Goal: Check status: Check status

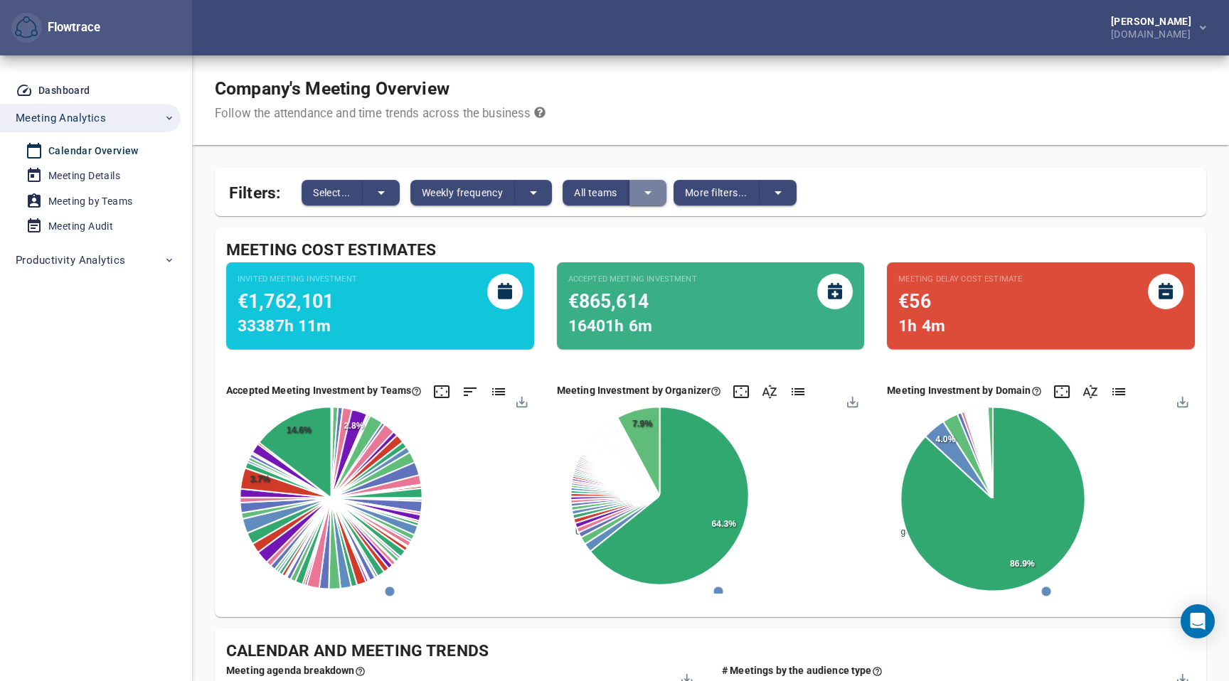
click at [648, 192] on icon "split button" at bounding box center [647, 193] width 7 height 4
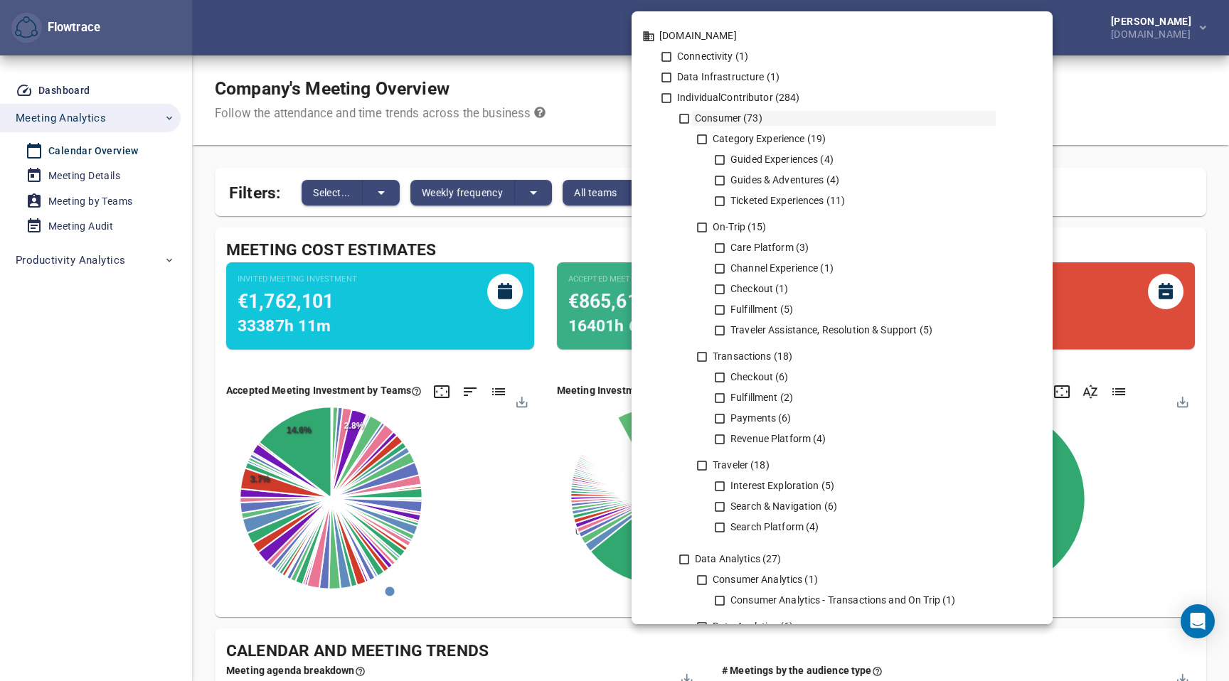
click at [685, 122] on icon at bounding box center [684, 118] width 13 height 13
click at [149, 341] on div at bounding box center [614, 340] width 1229 height 681
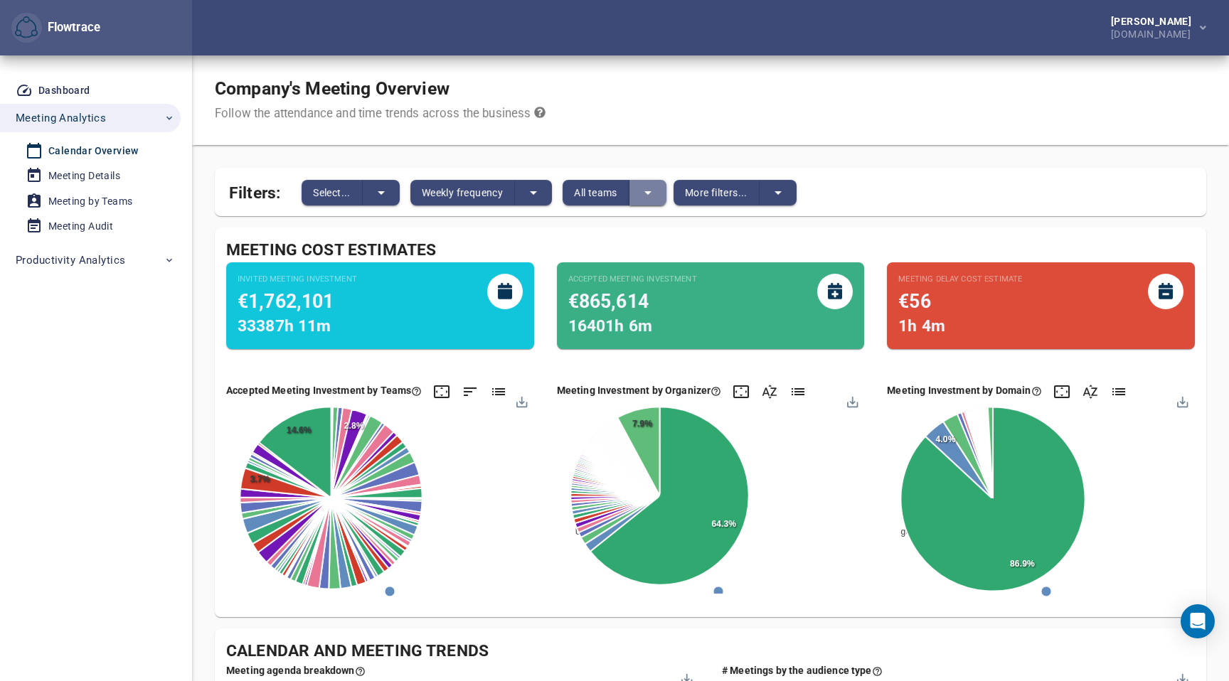
click at [642, 196] on icon "split button" at bounding box center [647, 192] width 17 height 17
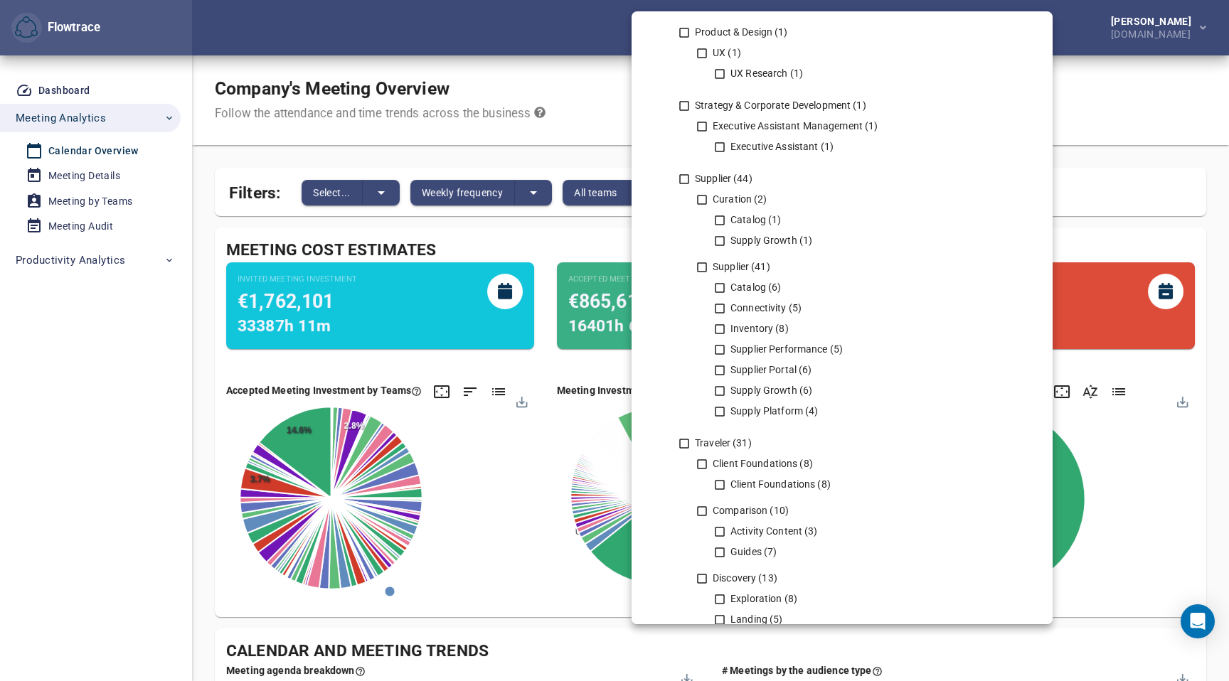
scroll to position [2352, 0]
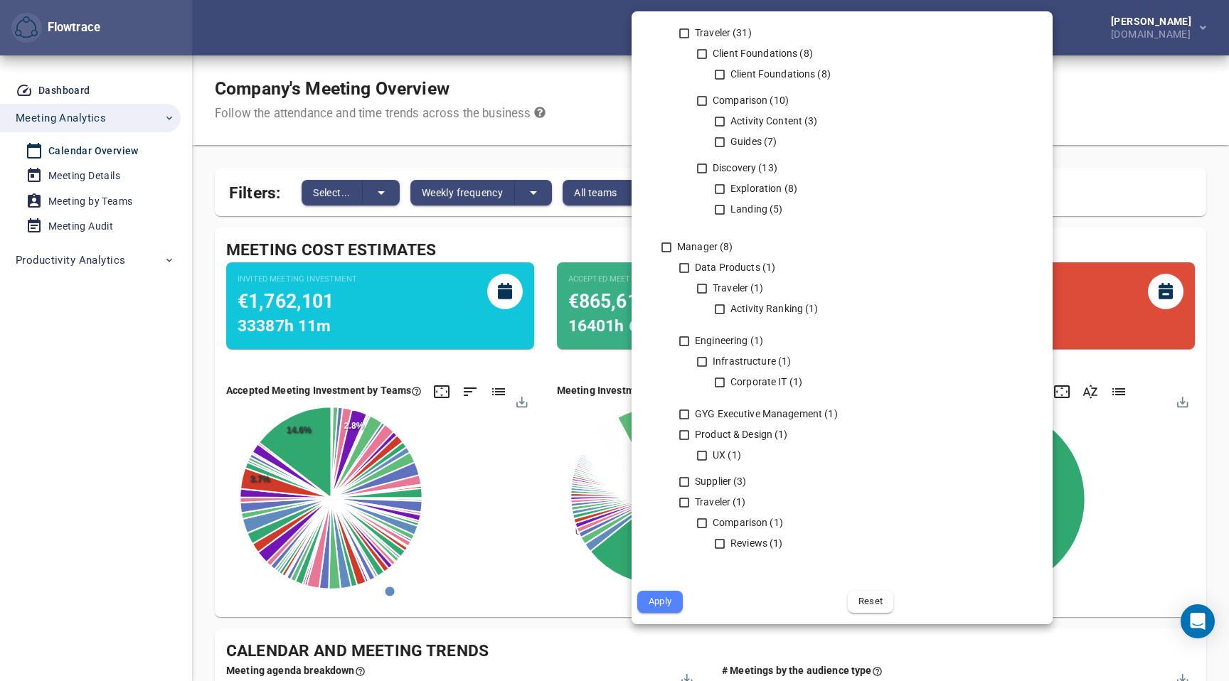
click at [674, 613] on div "Apply" at bounding box center [736, 601] width 210 height 33
click at [667, 598] on span "Apply" at bounding box center [660, 602] width 26 height 16
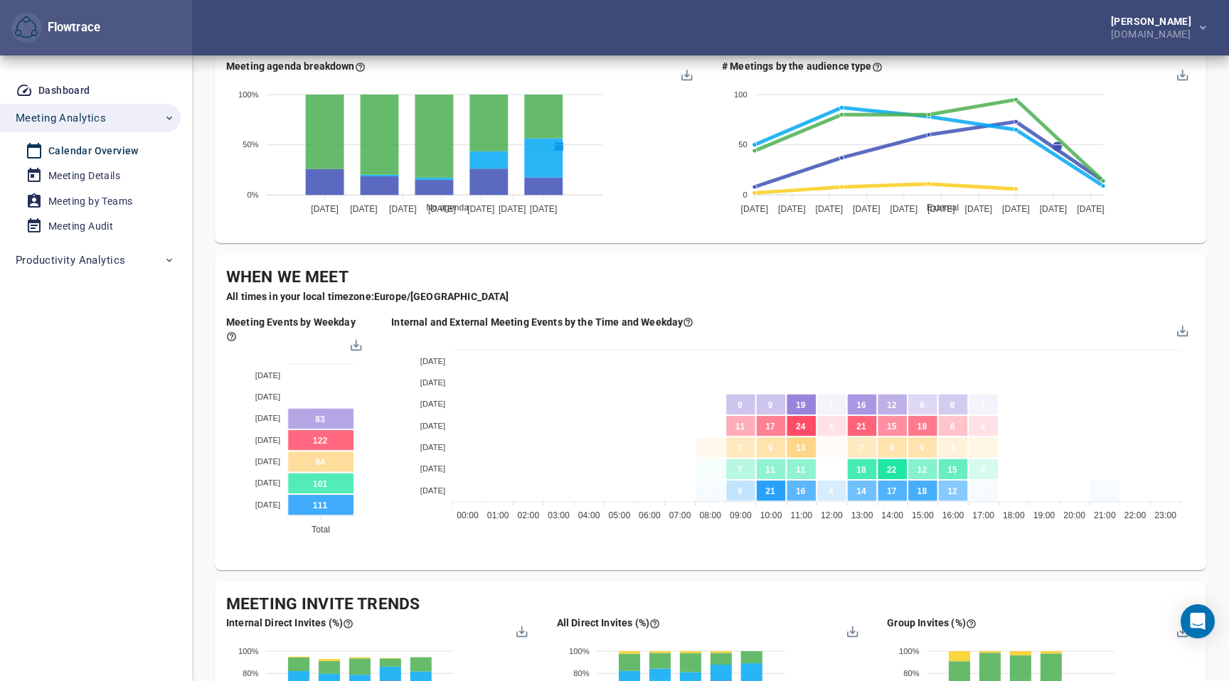
scroll to position [677, 0]
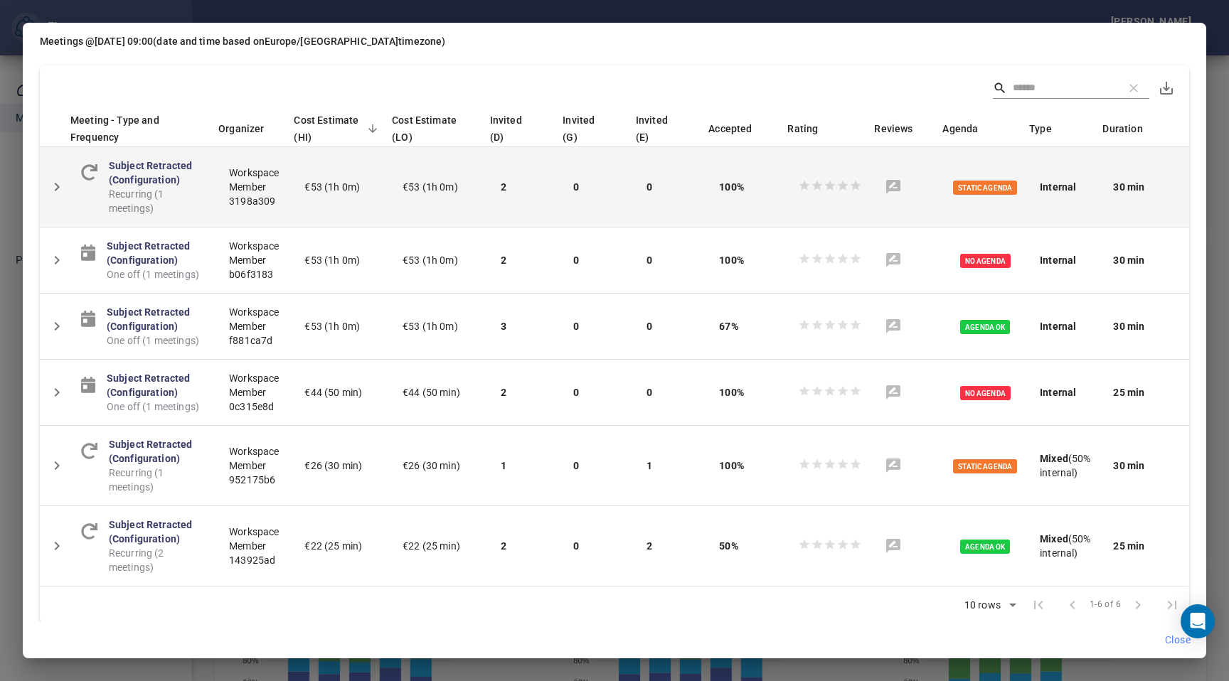
click at [48, 186] on button "Detail panel visibility toggle" at bounding box center [57, 187] width 34 height 34
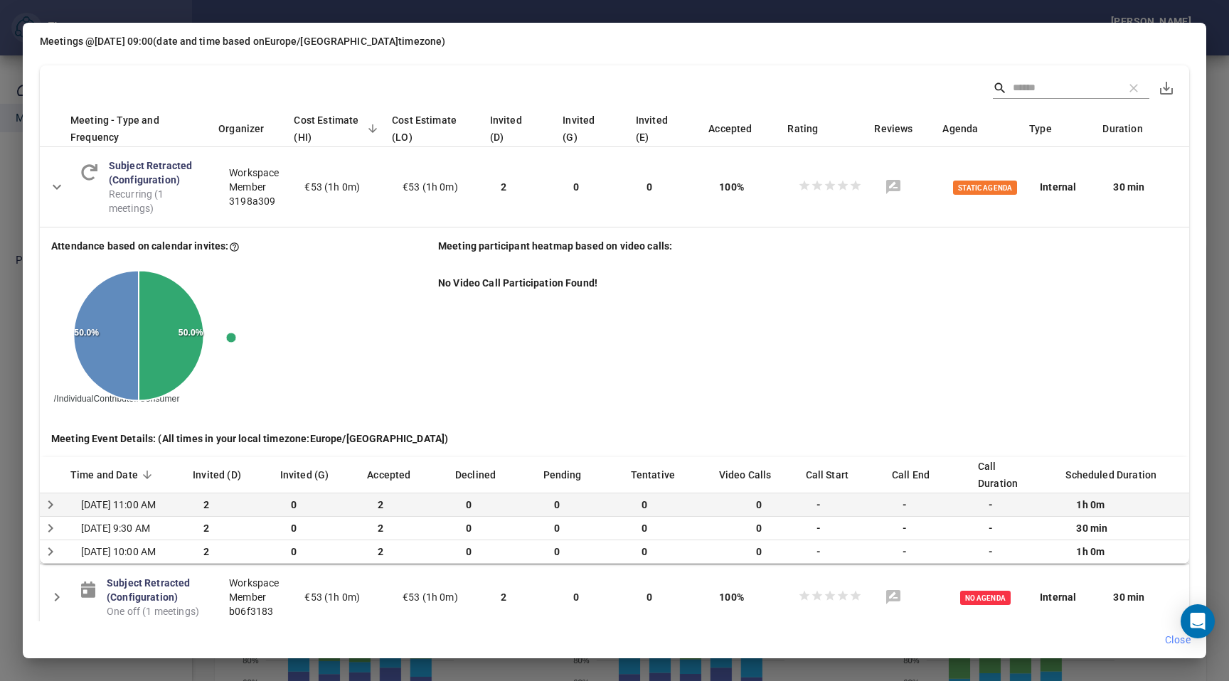
click at [53, 501] on td at bounding box center [55, 504] width 30 height 23
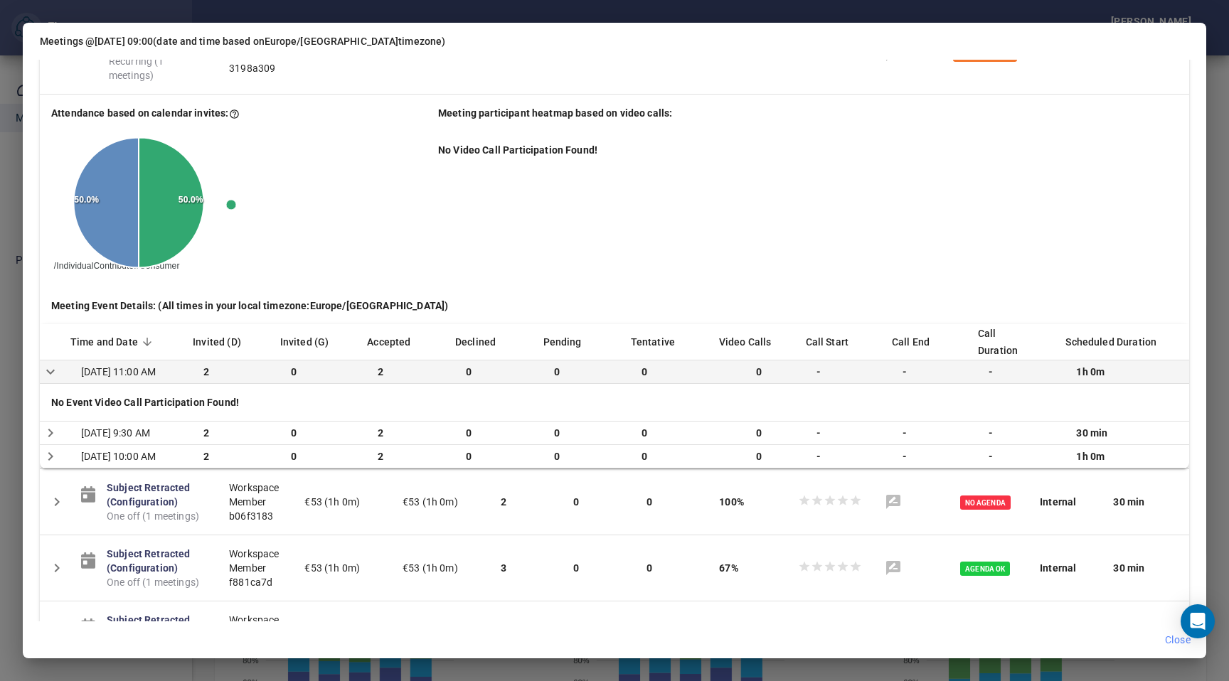
scroll to position [142, 0]
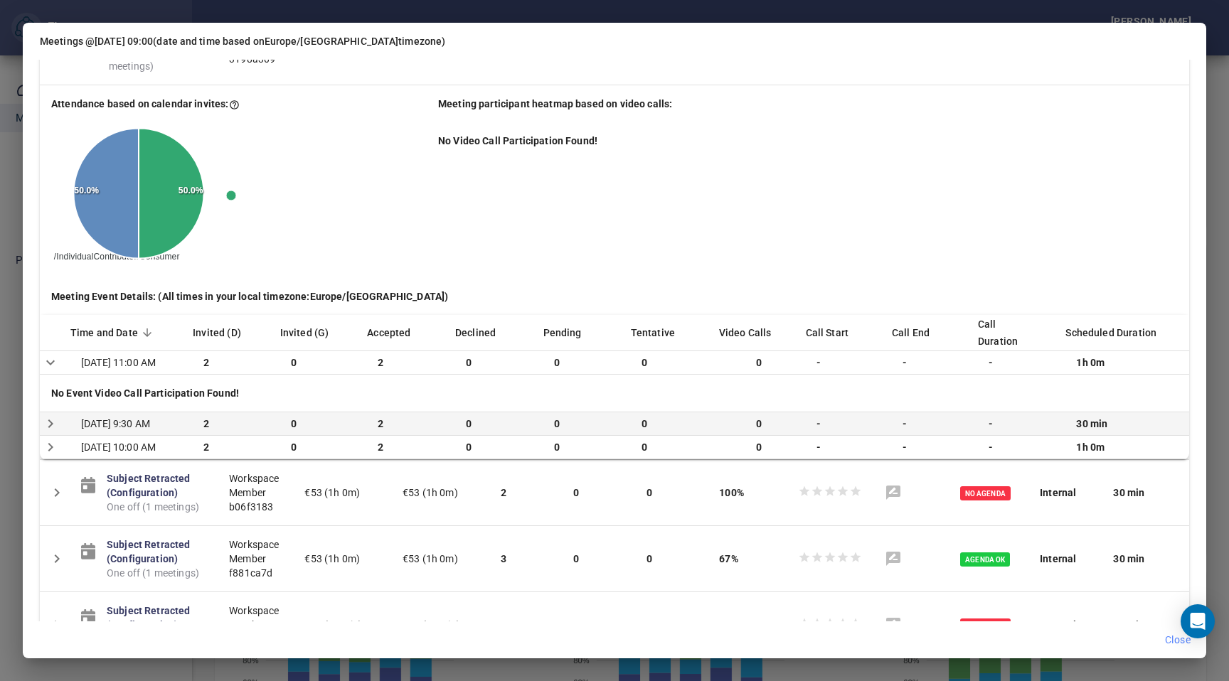
click at [55, 432] on icon "Detail panel visibility toggle" at bounding box center [50, 423] width 17 height 17
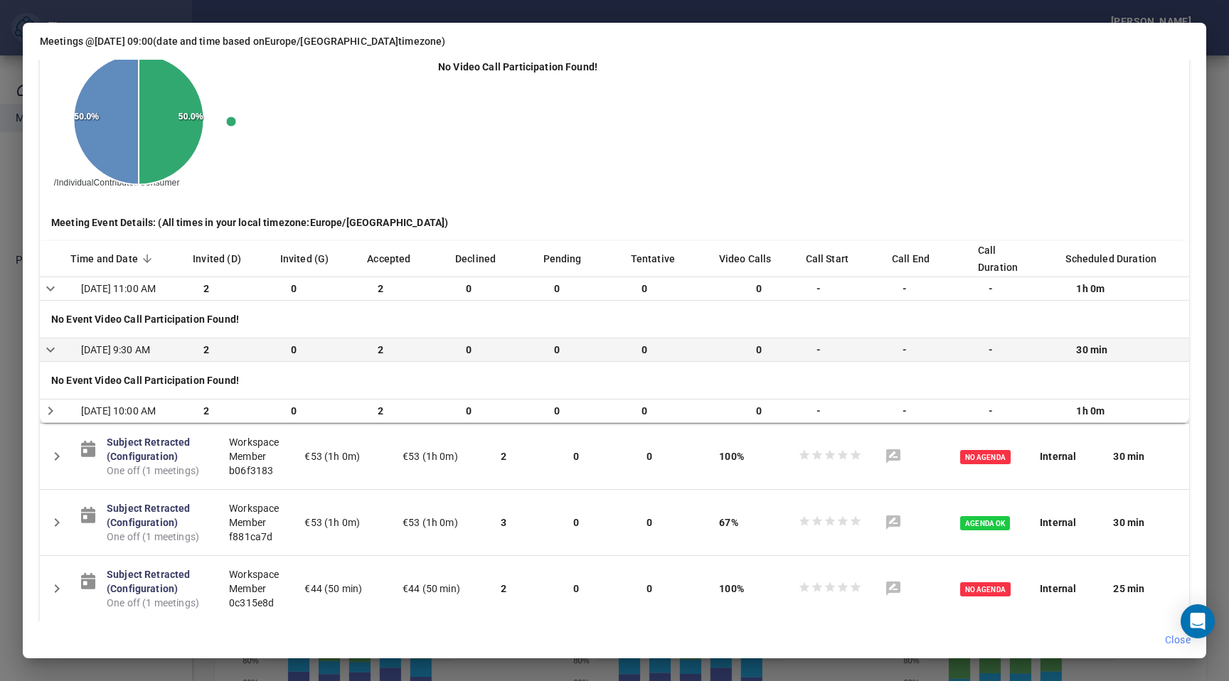
scroll to position [223, 0]
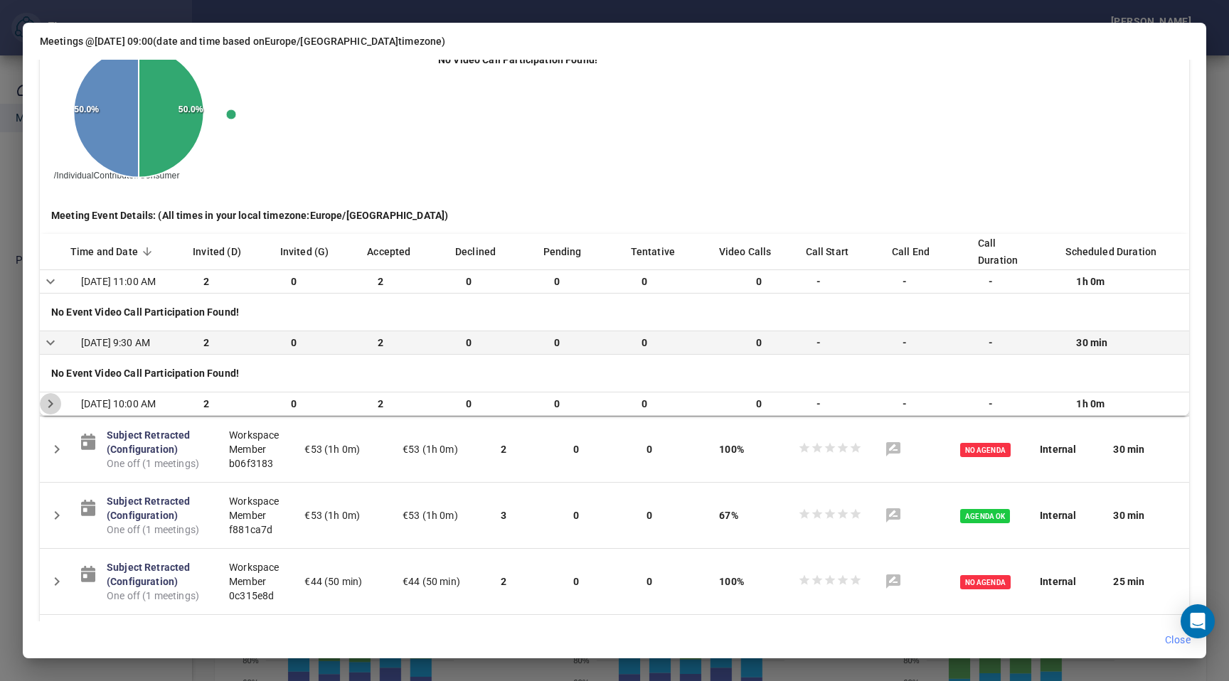
click at [55, 412] on icon "Detail panel visibility toggle" at bounding box center [50, 403] width 17 height 17
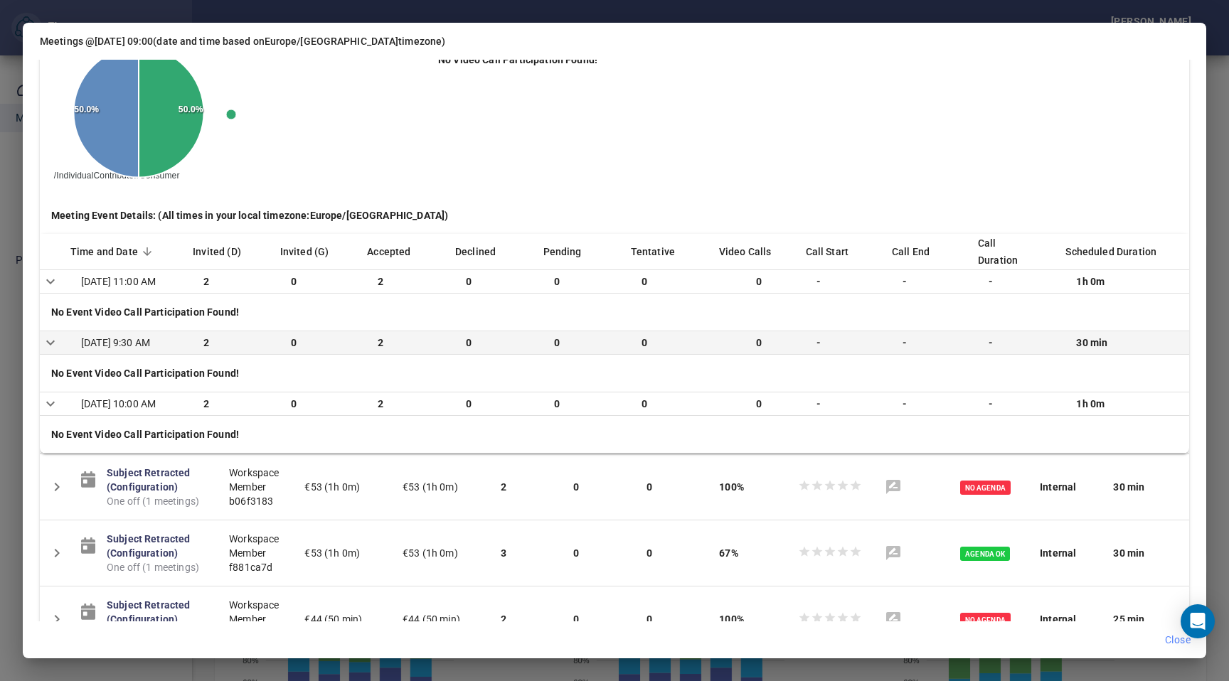
scroll to position [5, 0]
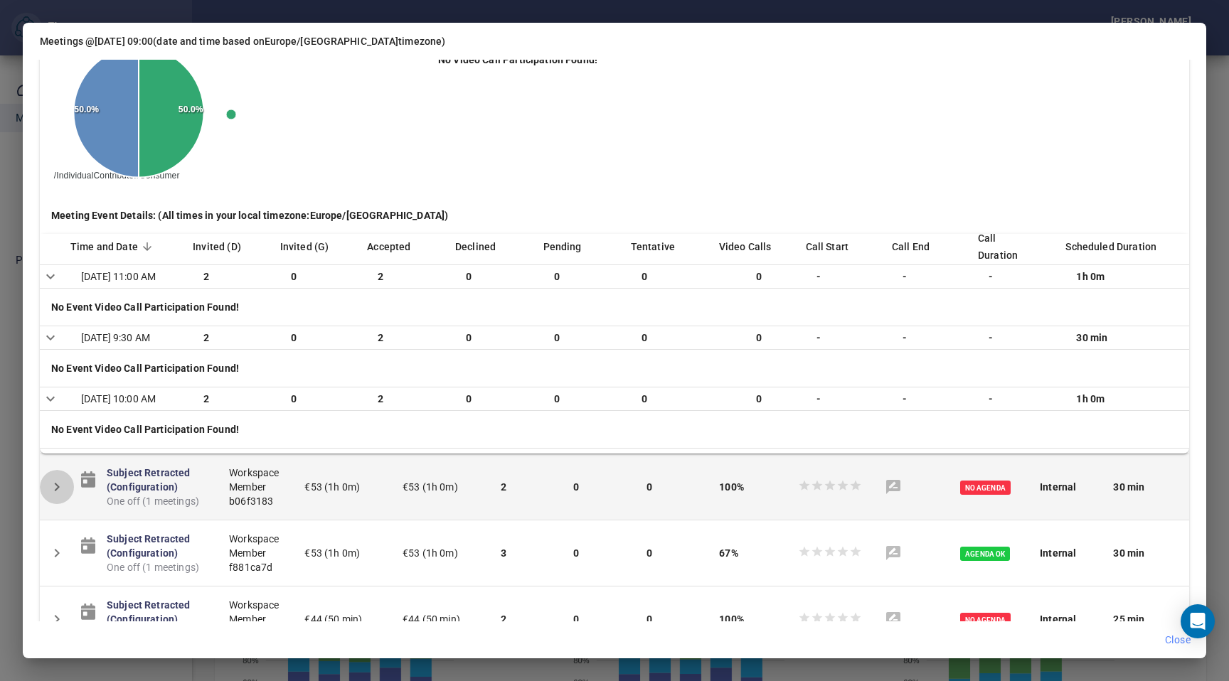
click at [58, 496] on icon "Detail panel visibility toggle" at bounding box center [56, 487] width 17 height 17
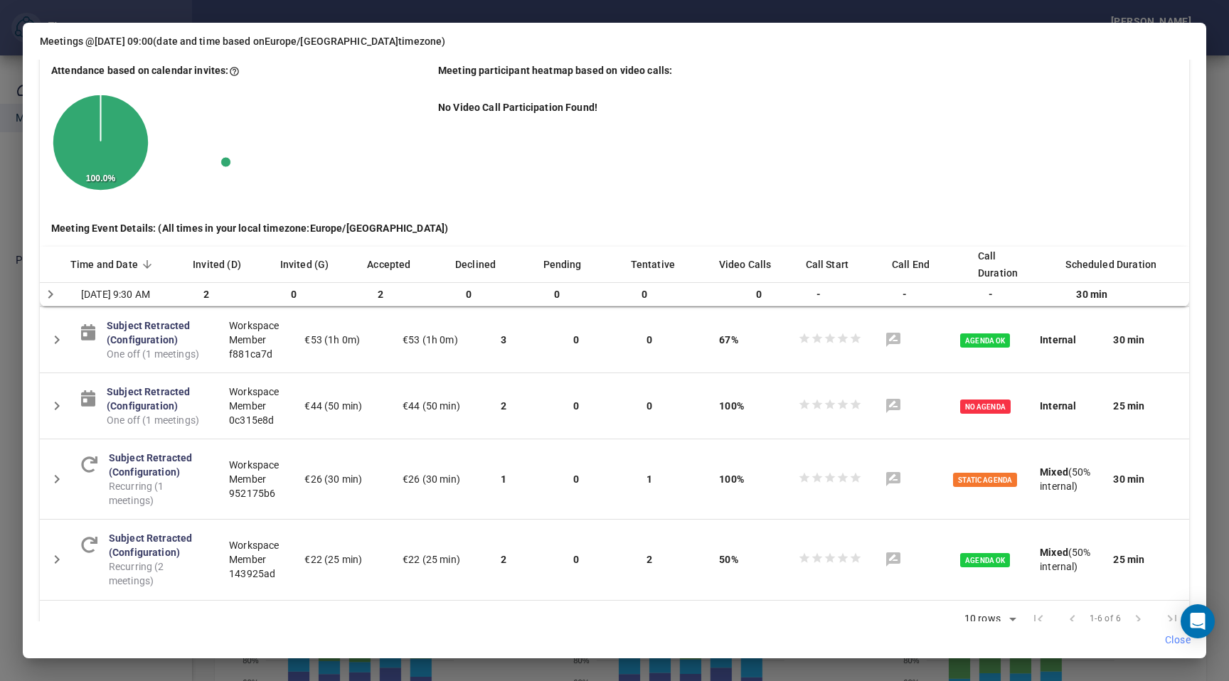
scroll to position [693, 0]
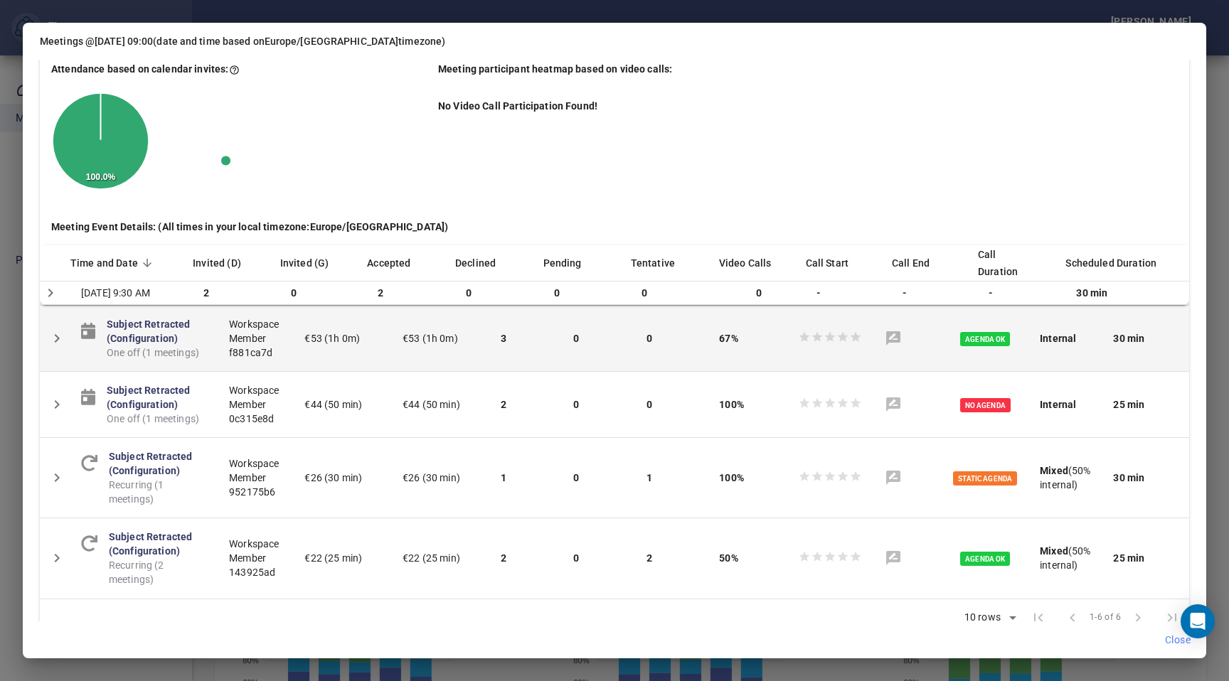
click at [60, 347] on icon "Detail panel visibility toggle" at bounding box center [56, 338] width 17 height 17
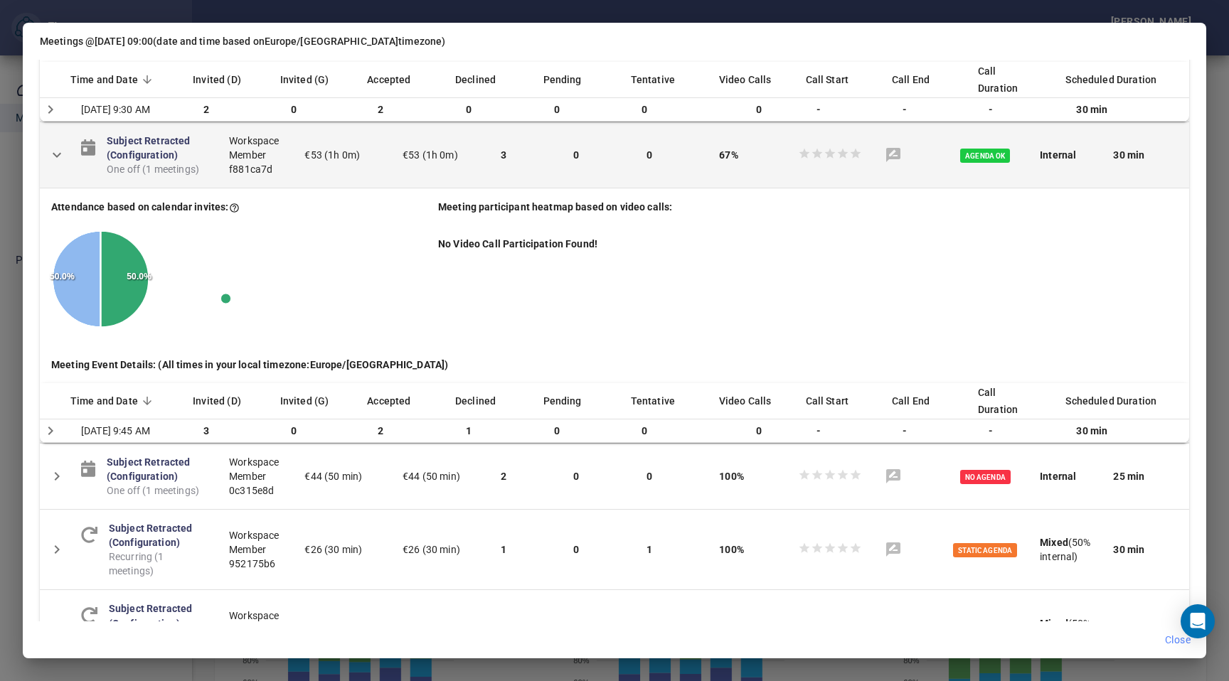
scroll to position [963, 0]
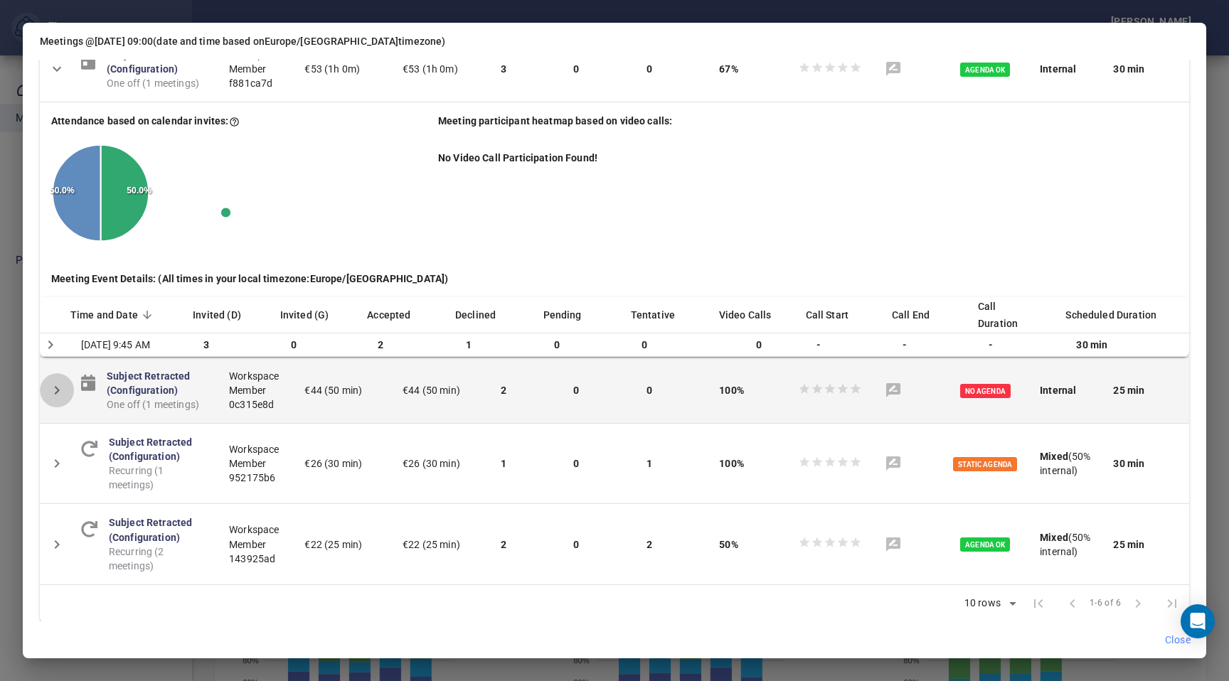
click at [54, 407] on button "Detail panel visibility toggle" at bounding box center [57, 390] width 34 height 34
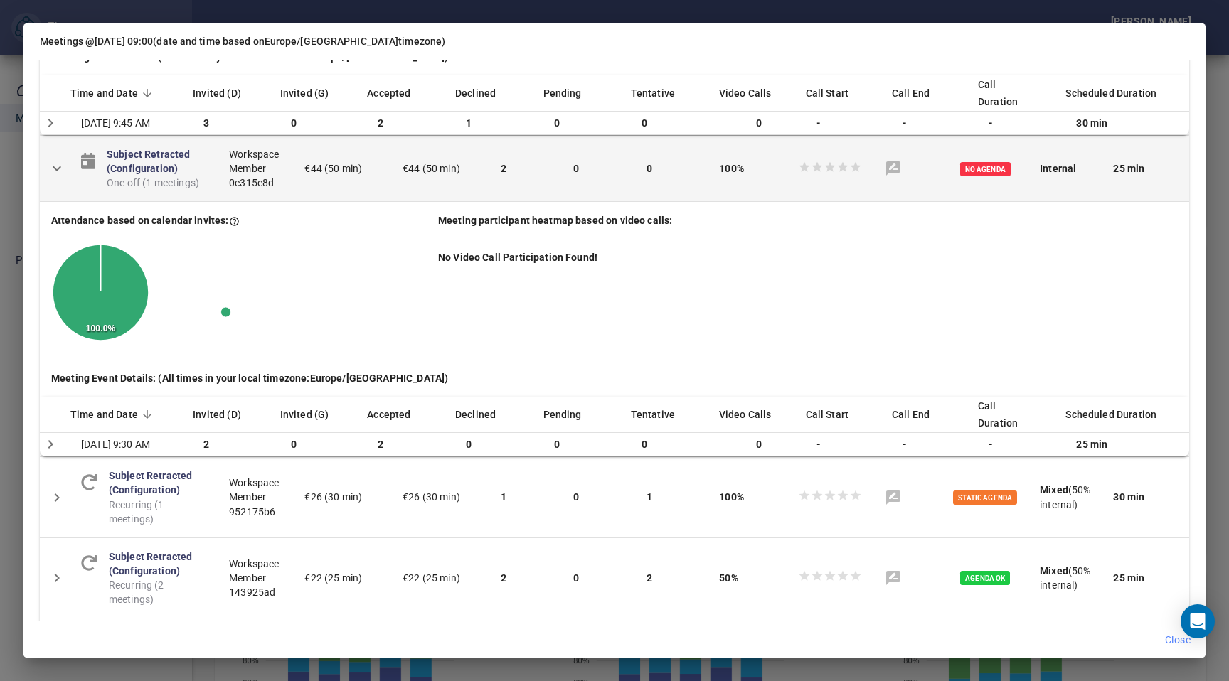
scroll to position [1189, 0]
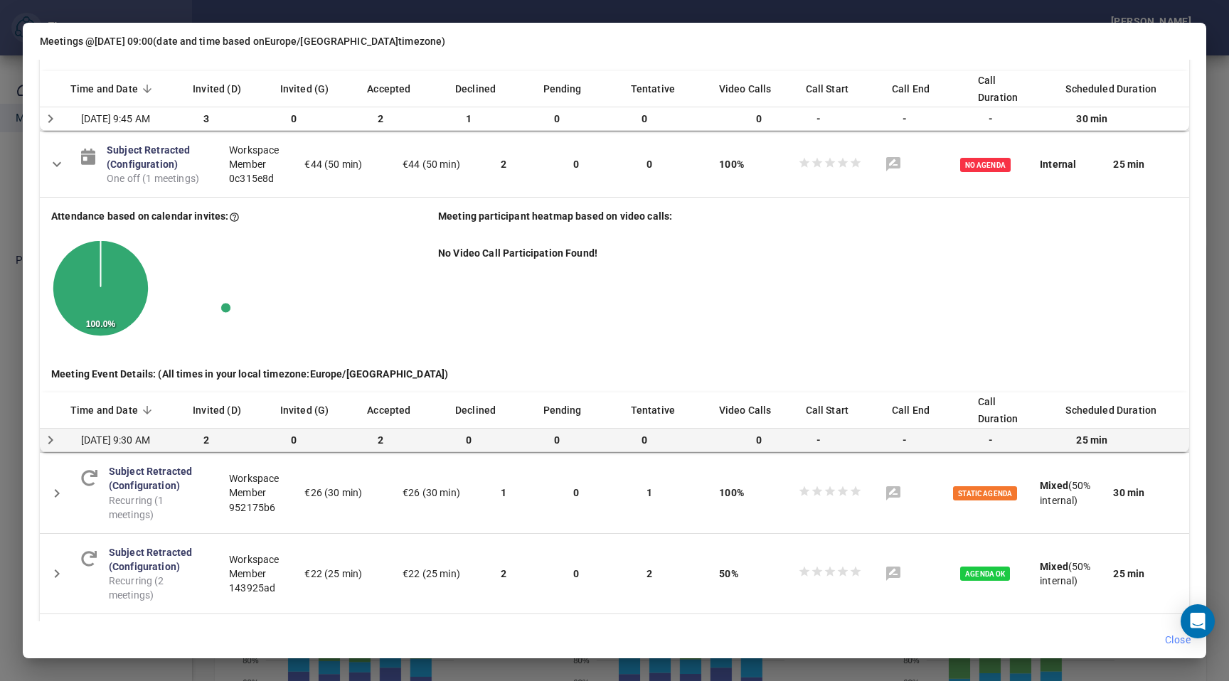
click at [52, 449] on icon "Detail panel visibility toggle" at bounding box center [50, 440] width 17 height 17
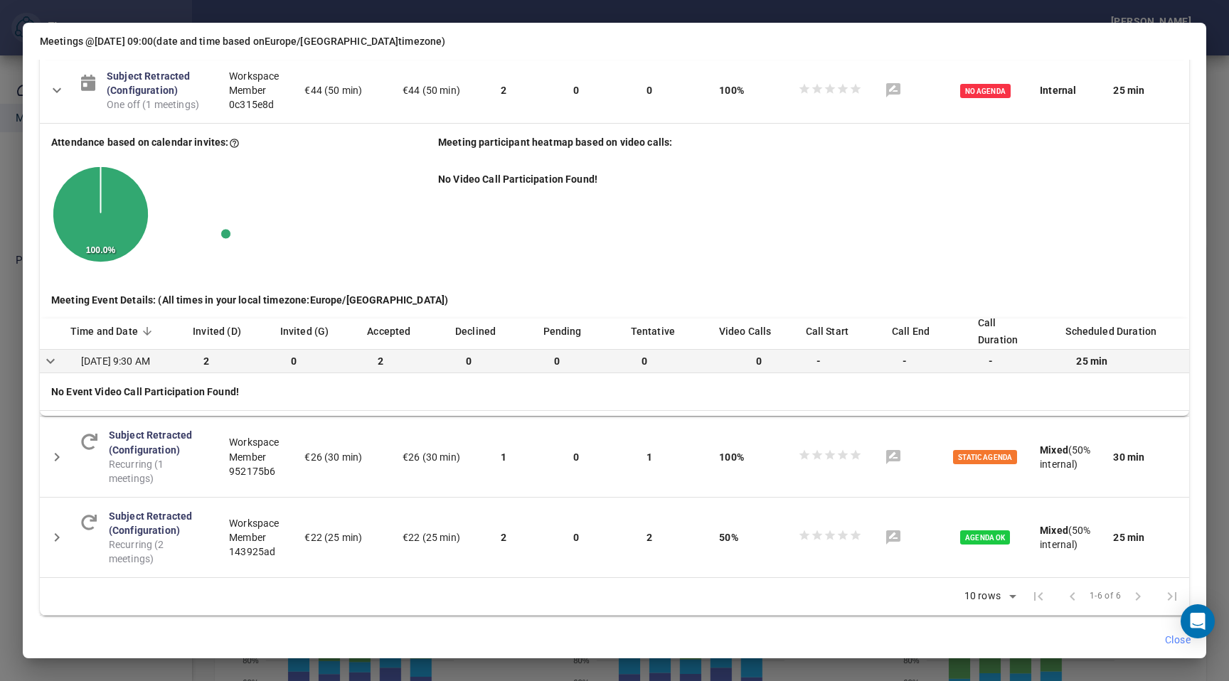
scroll to position [1365, 0]
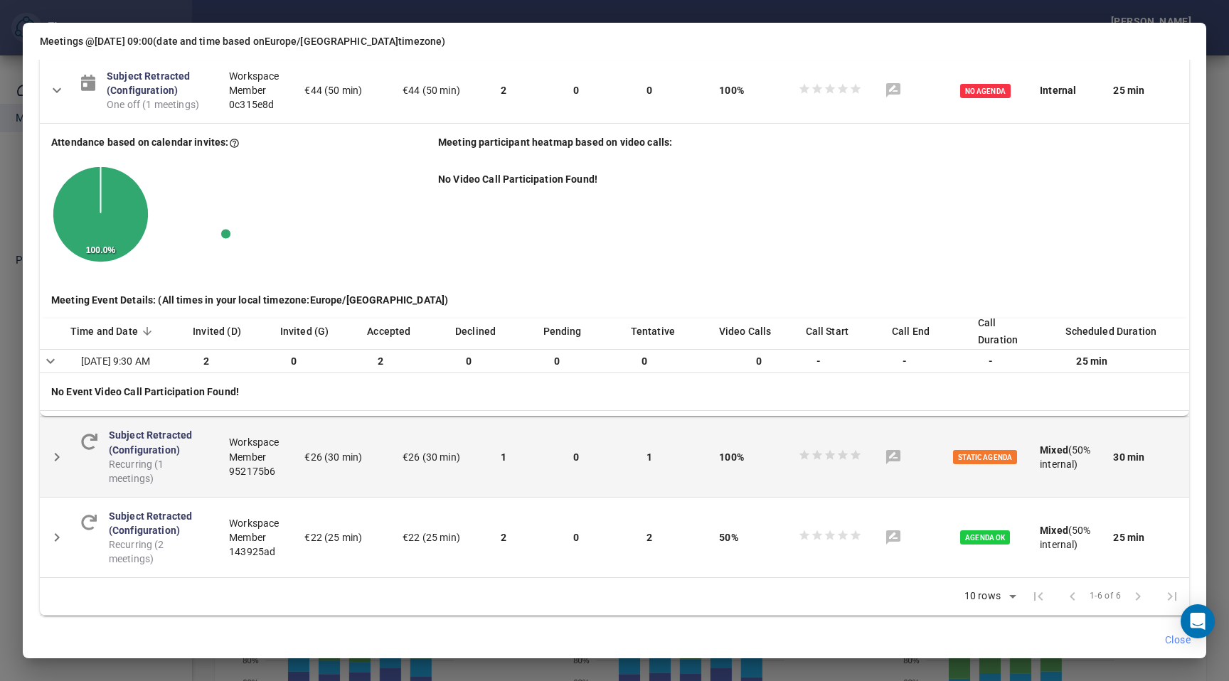
click at [51, 455] on icon "Detail panel visibility toggle" at bounding box center [56, 457] width 17 height 17
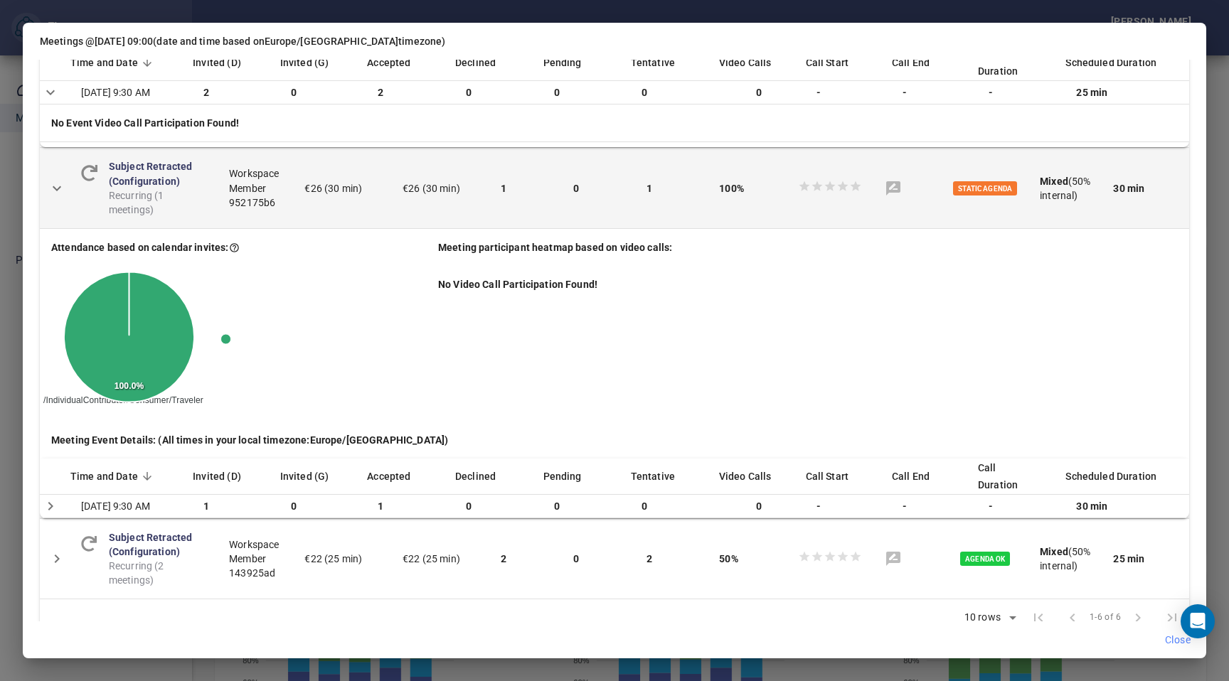
scroll to position [1551, 0]
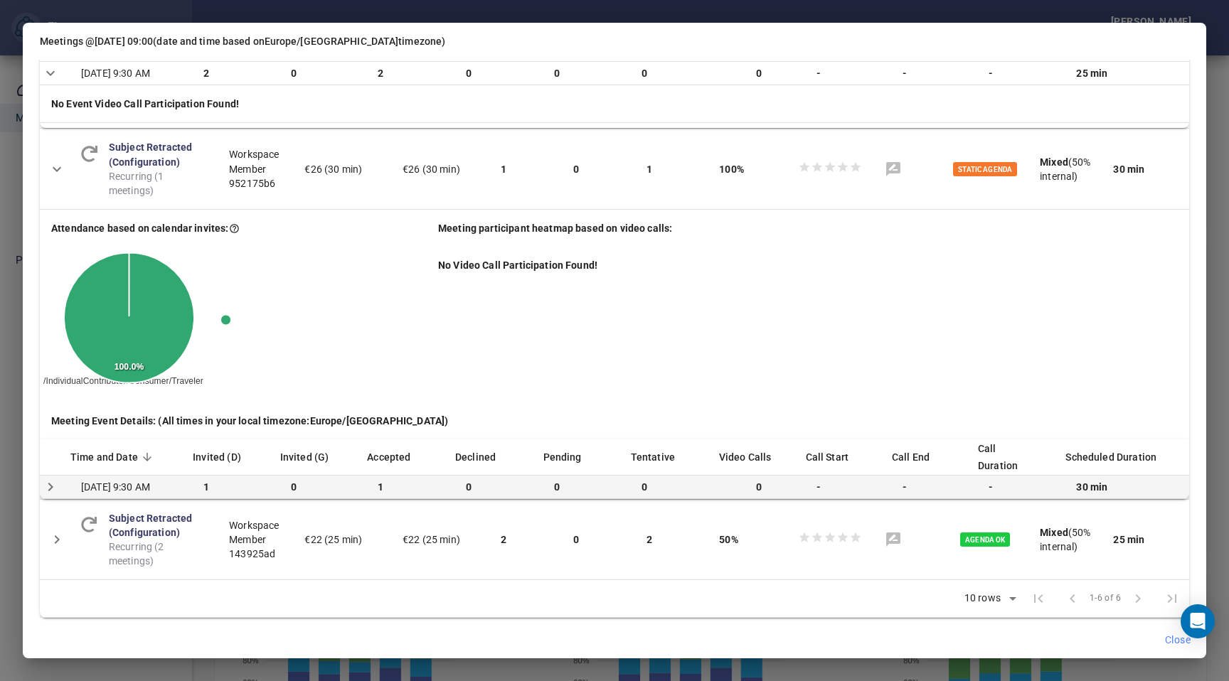
click at [50, 496] on icon "Detail panel visibility toggle" at bounding box center [50, 487] width 17 height 17
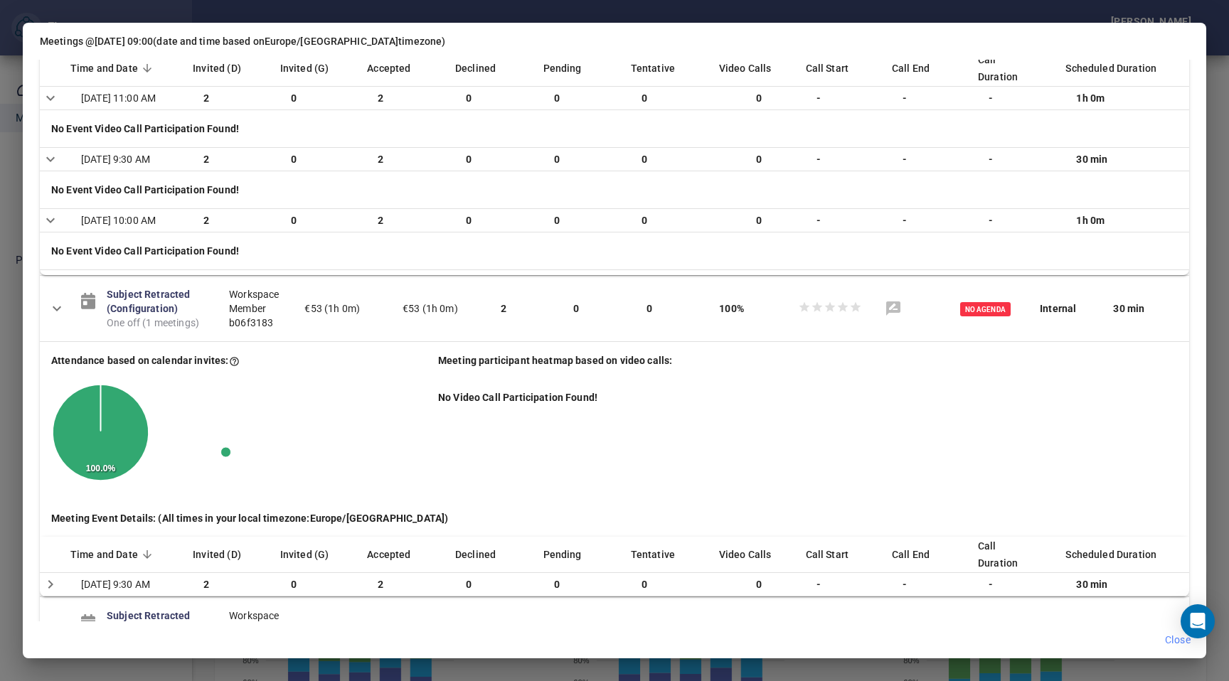
scroll to position [0, 0]
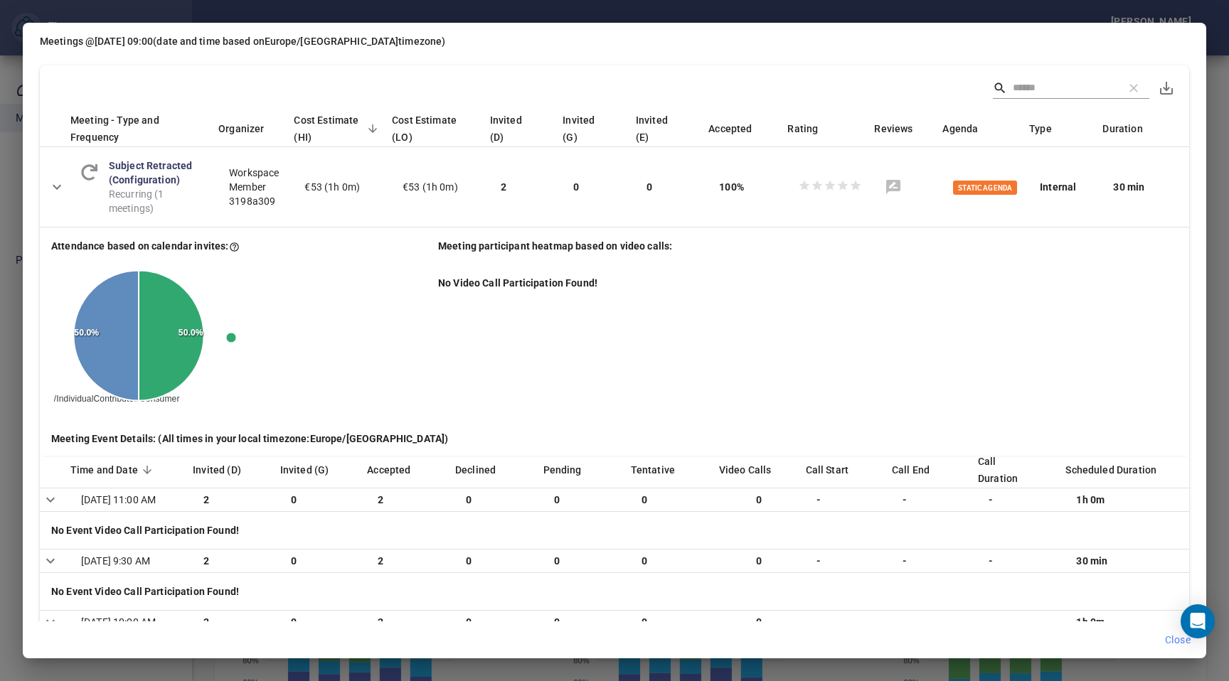
click at [1214, 59] on div "Meetings @ [DATE] 09:00 (date and time based on [GEOGRAPHIC_DATA]/[GEOGRAPHIC_D…" at bounding box center [614, 340] width 1229 height 681
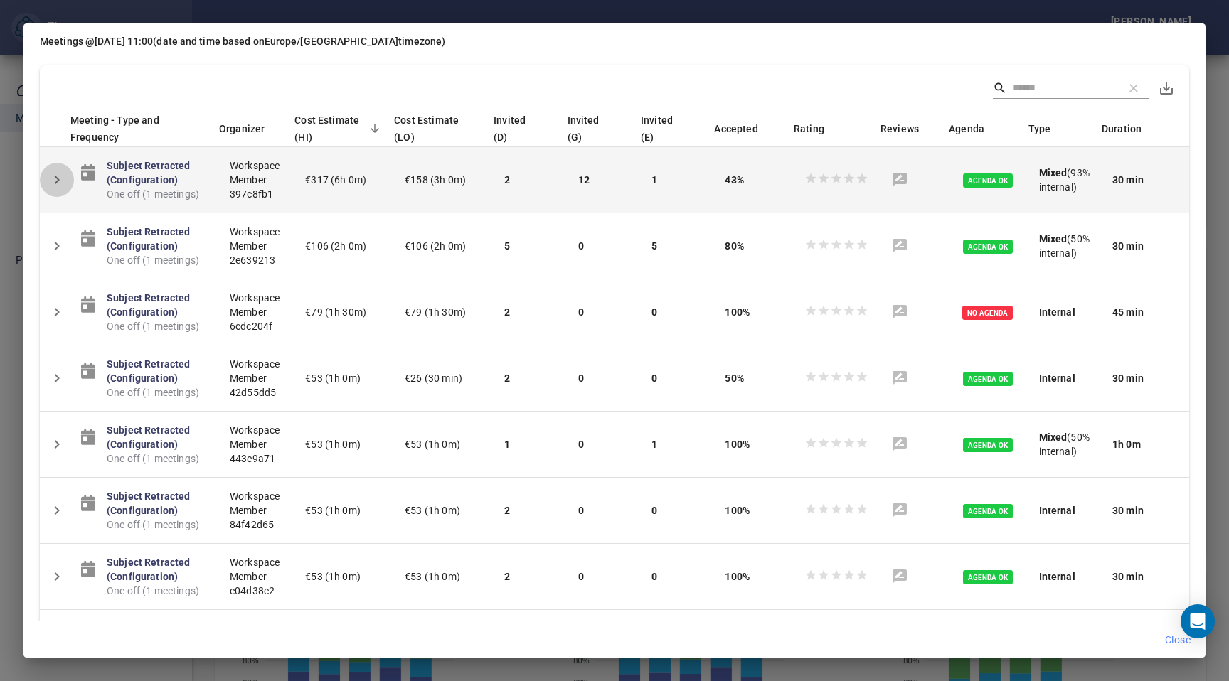
click at [64, 183] on icon "Detail panel visibility toggle" at bounding box center [56, 179] width 17 height 17
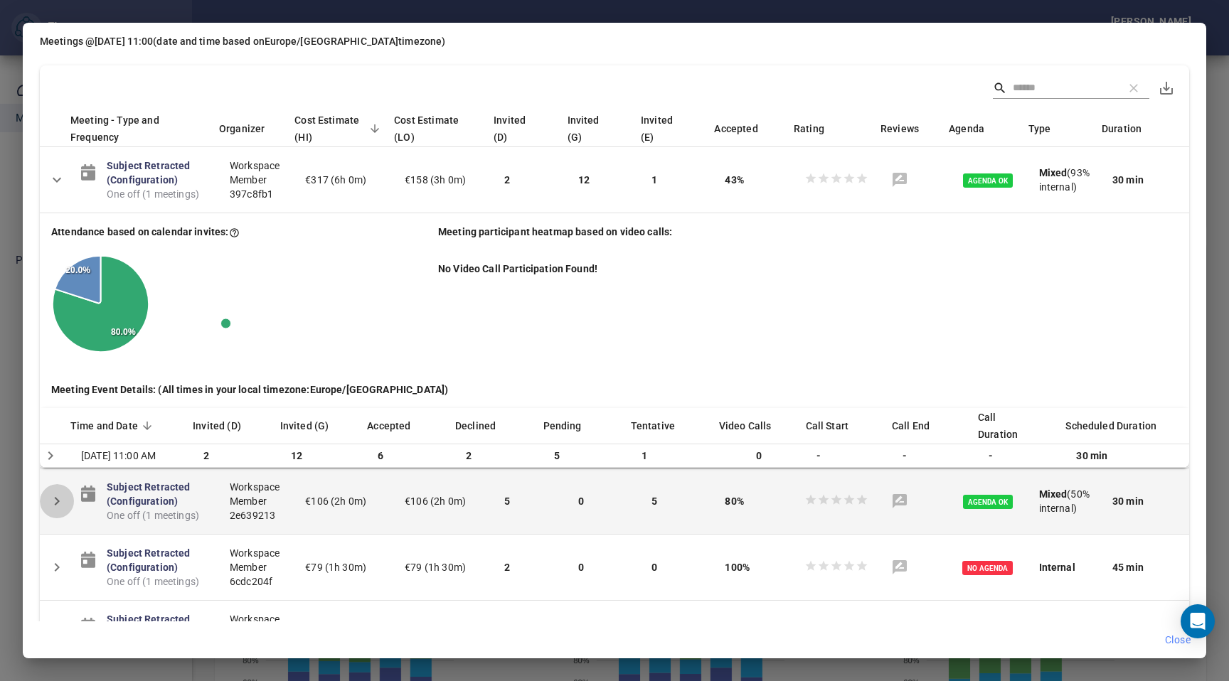
click at [49, 510] on icon "Detail panel visibility toggle" at bounding box center [56, 501] width 17 height 17
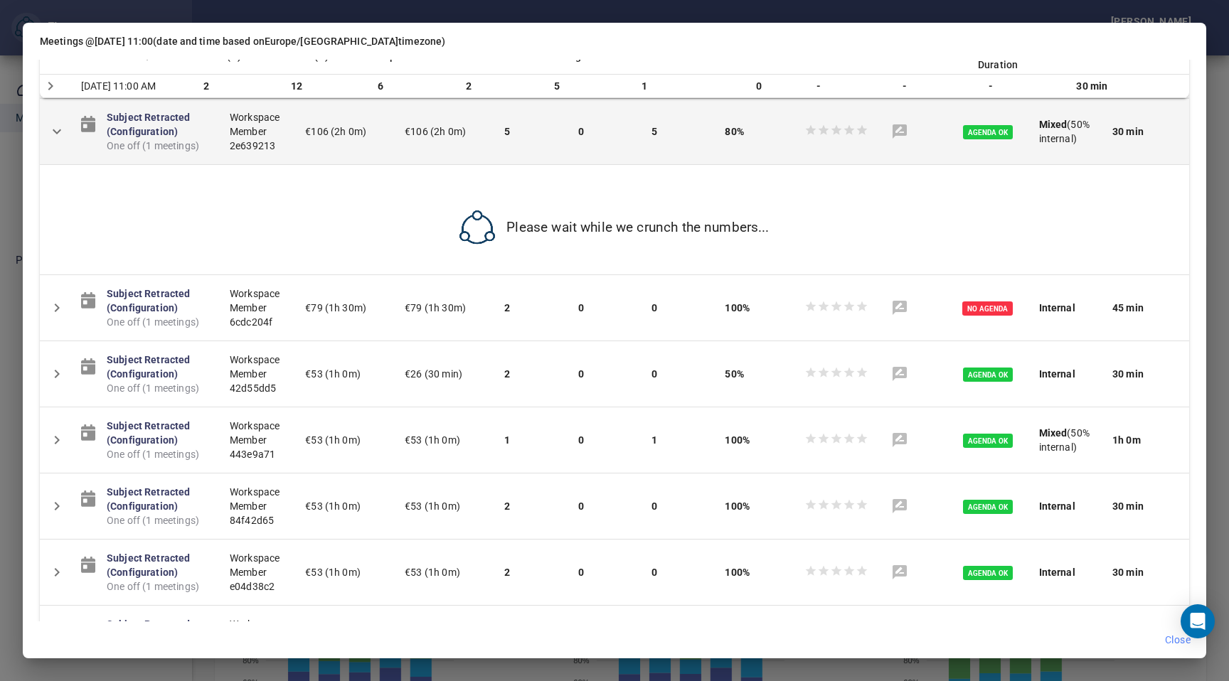
scroll to position [371, 0]
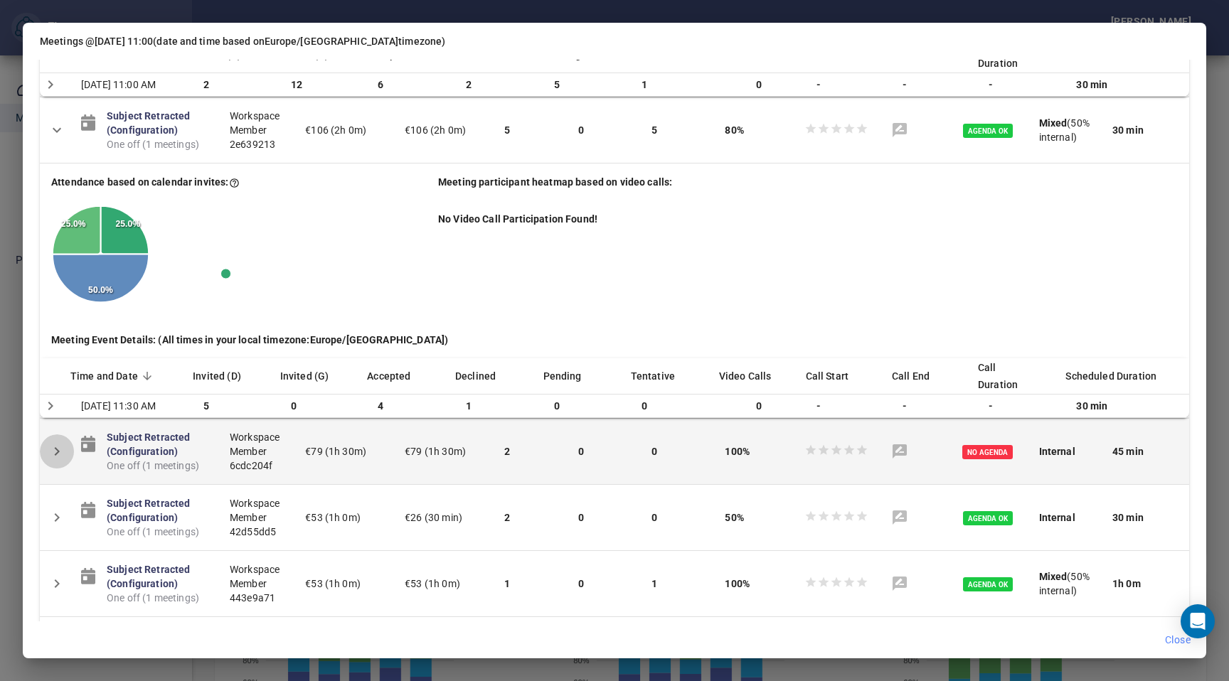
click at [68, 469] on button "Detail panel visibility toggle" at bounding box center [57, 451] width 34 height 34
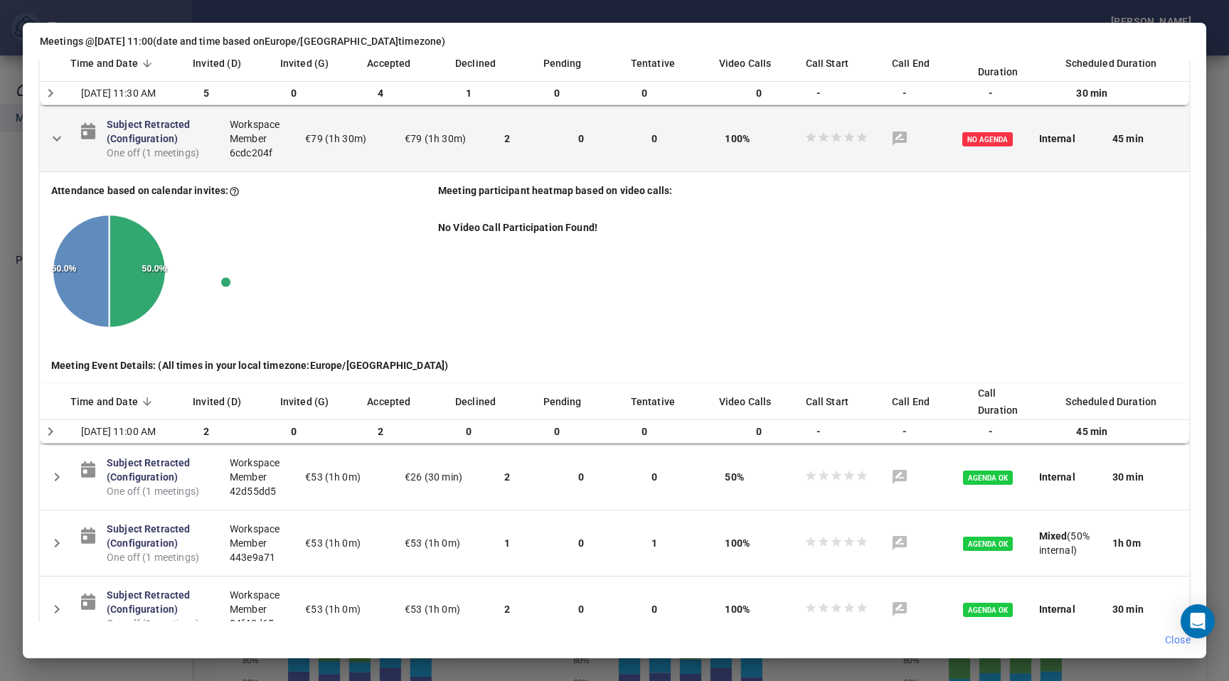
scroll to position [685, 0]
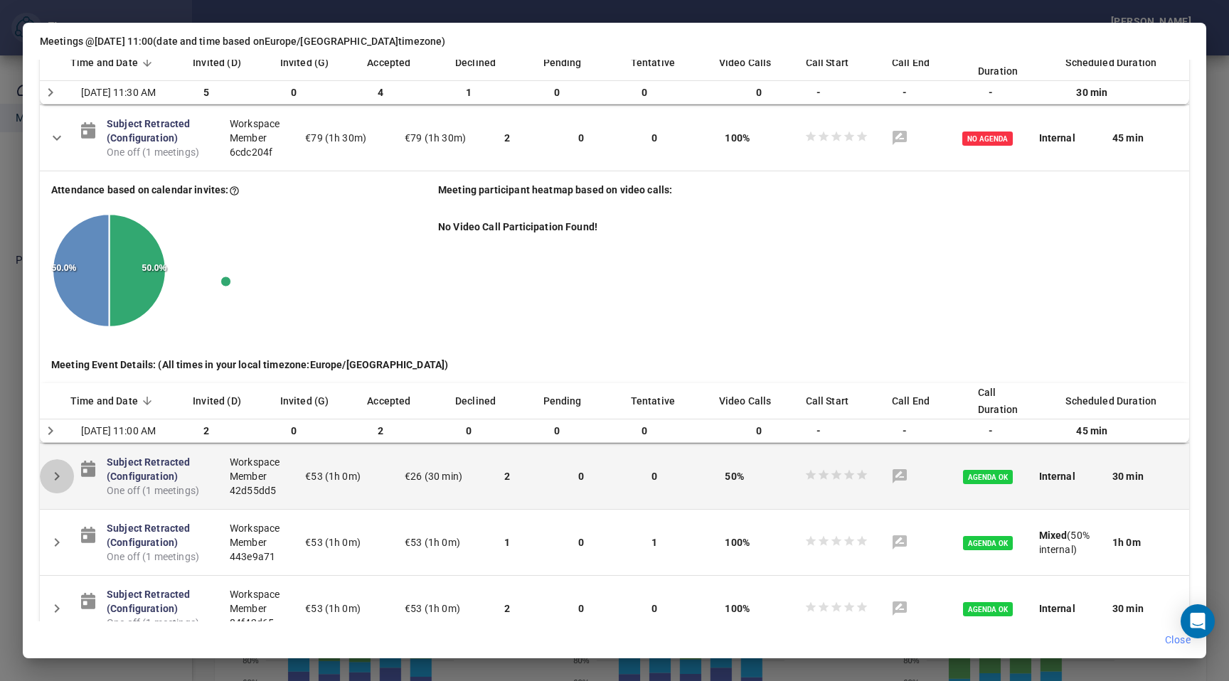
click at [58, 485] on icon "Detail panel visibility toggle" at bounding box center [56, 476] width 17 height 17
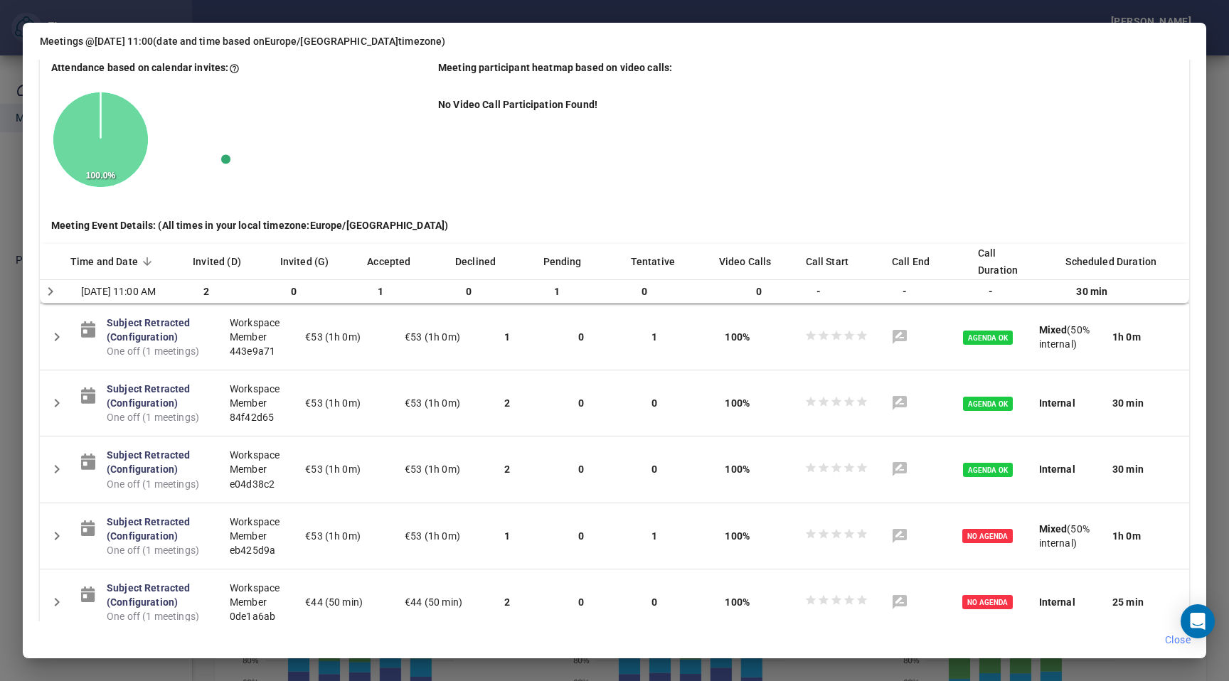
scroll to position [1146, 0]
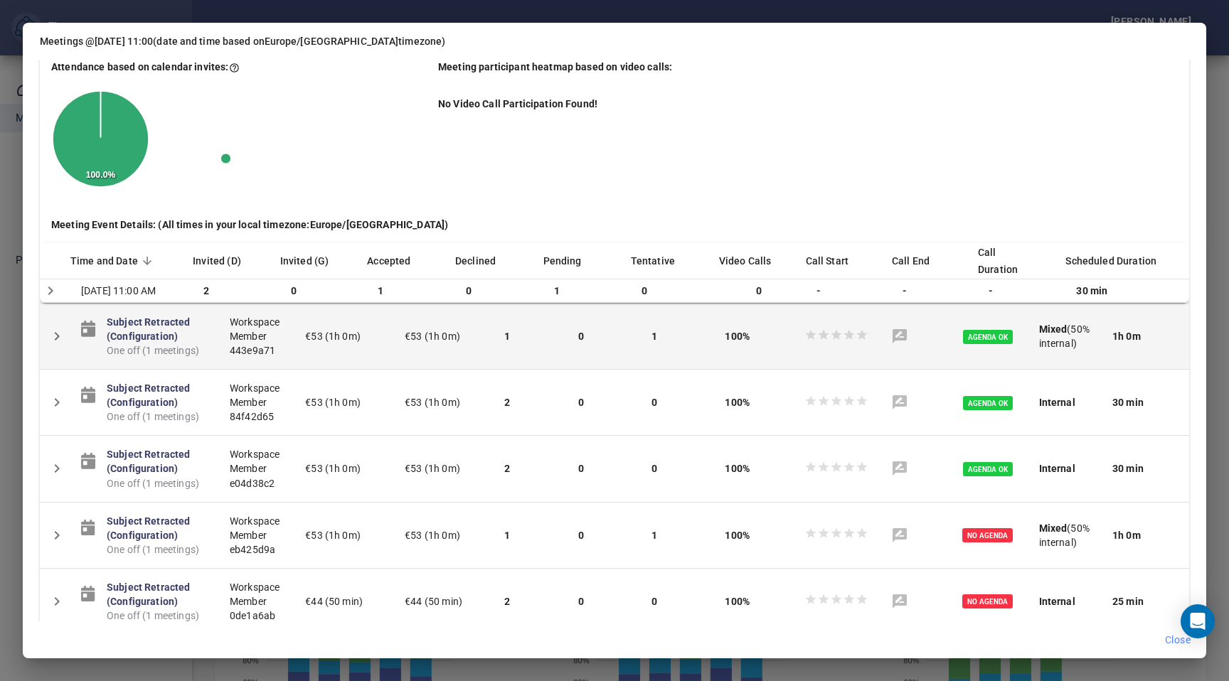
click at [68, 353] on button "Detail panel visibility toggle" at bounding box center [57, 336] width 34 height 34
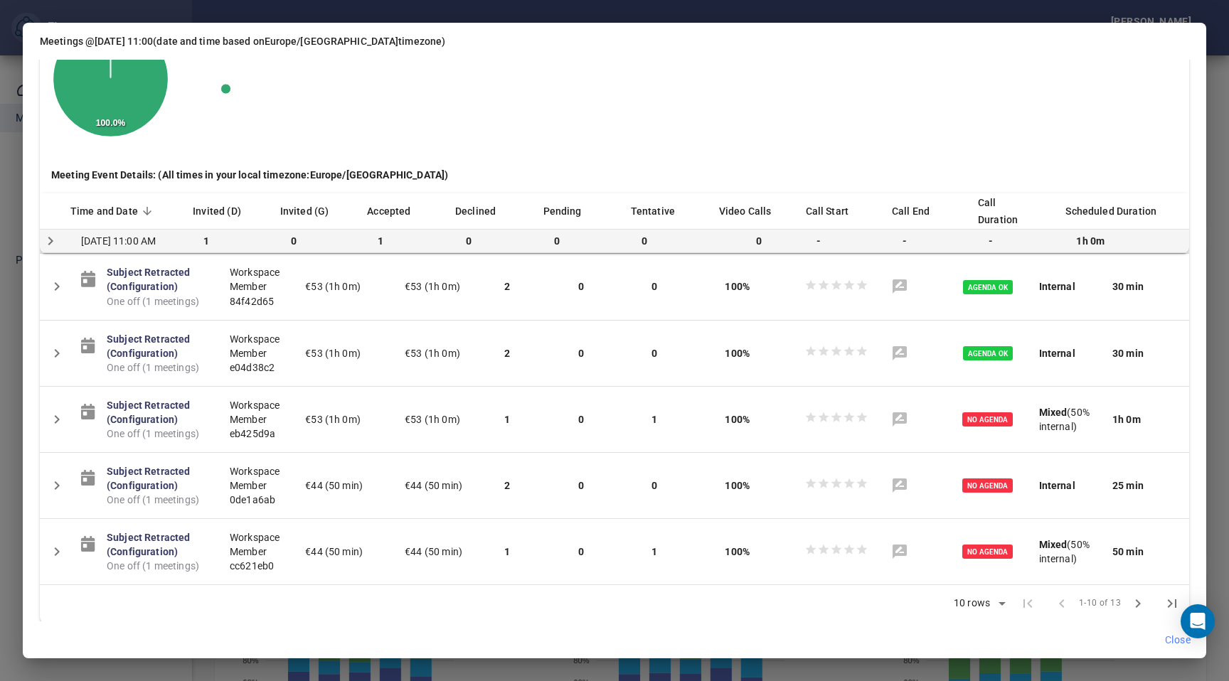
scroll to position [1532, 0]
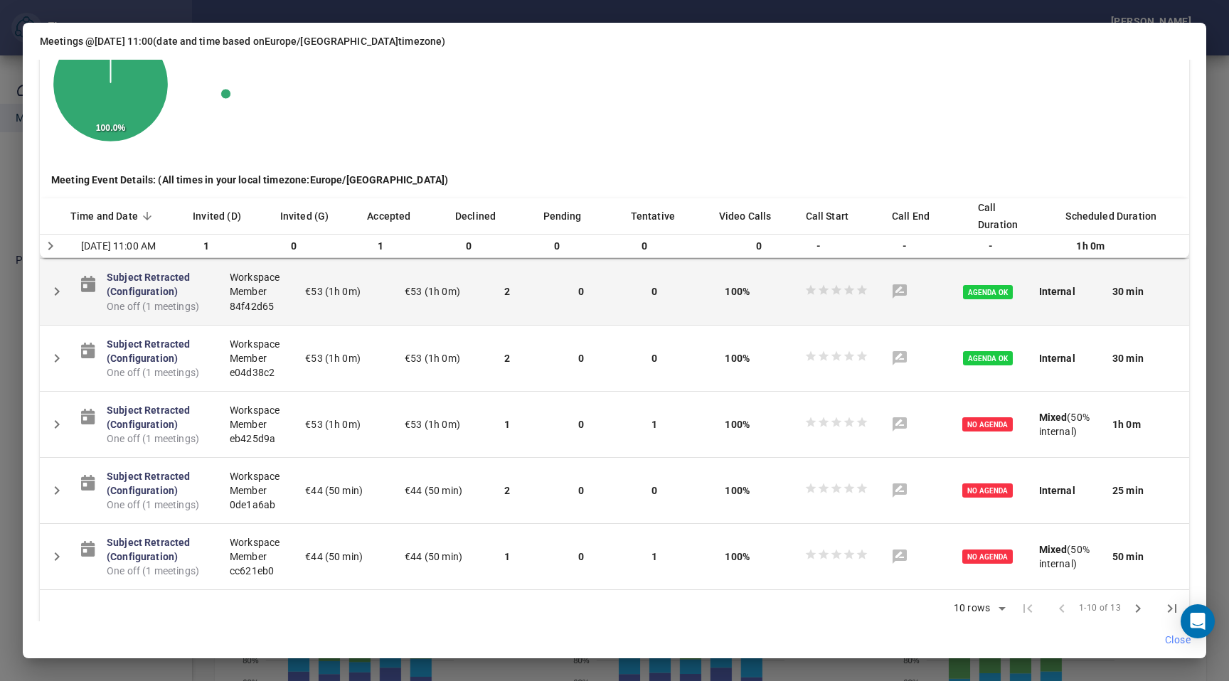
click at [57, 300] on icon "Detail panel visibility toggle" at bounding box center [56, 291] width 17 height 17
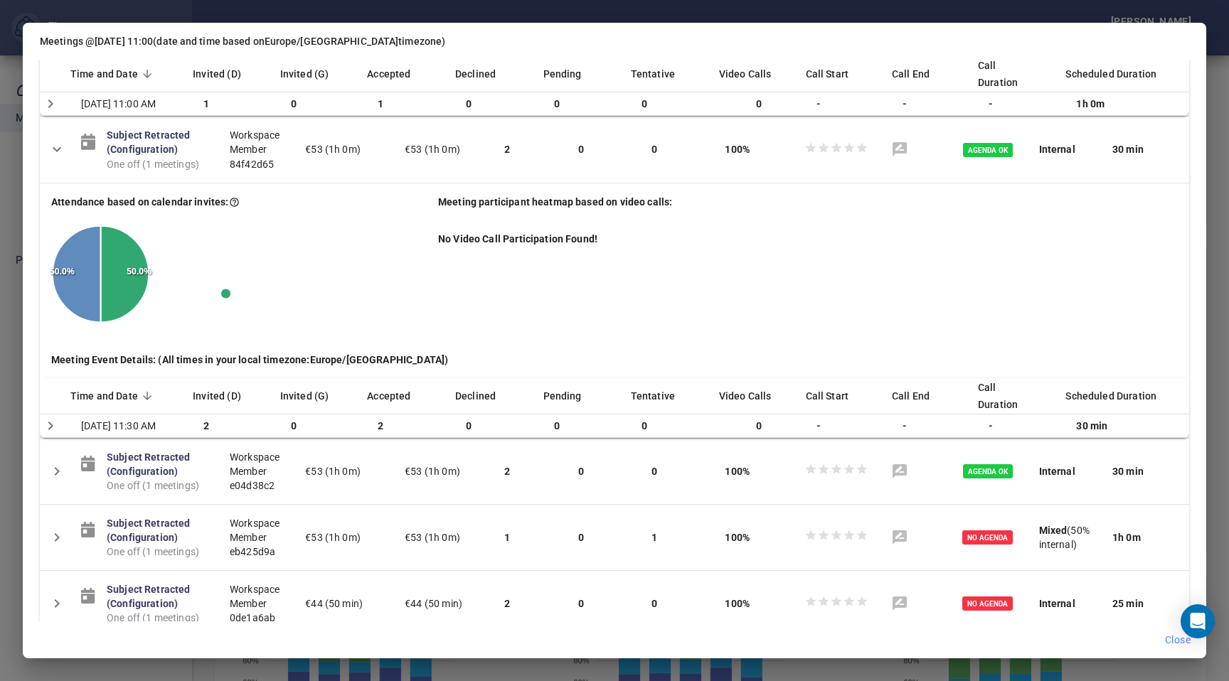
scroll to position [1701, 0]
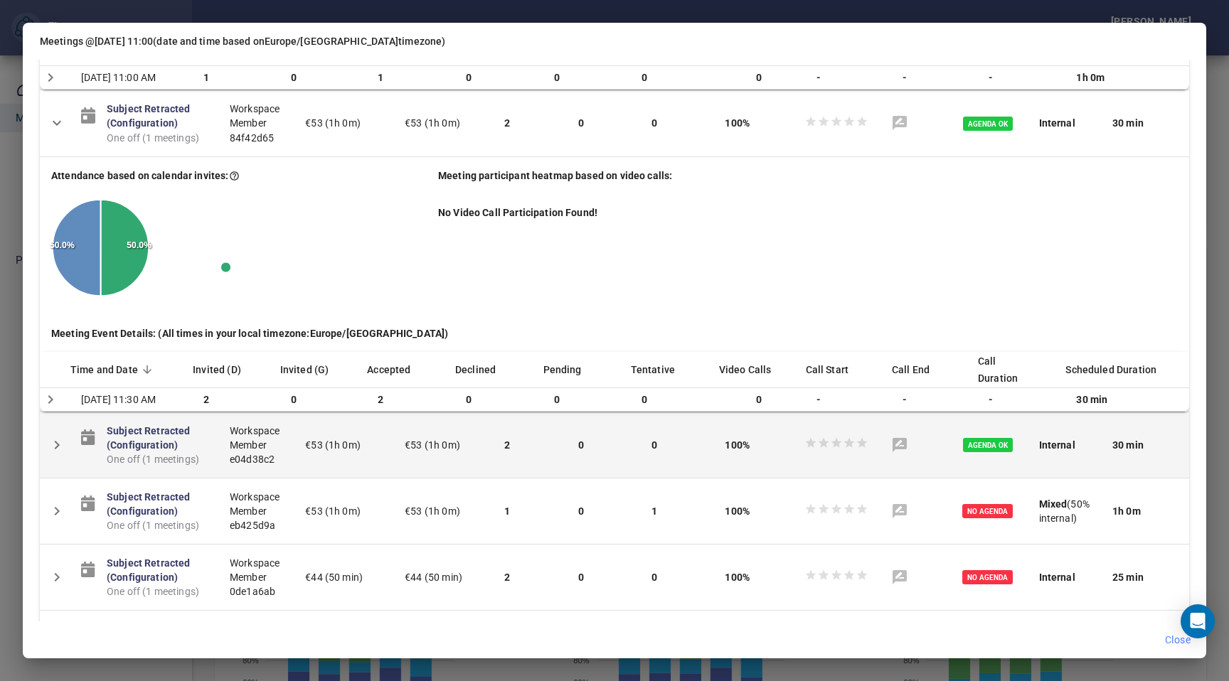
click at [48, 454] on icon "Detail panel visibility toggle" at bounding box center [56, 445] width 17 height 17
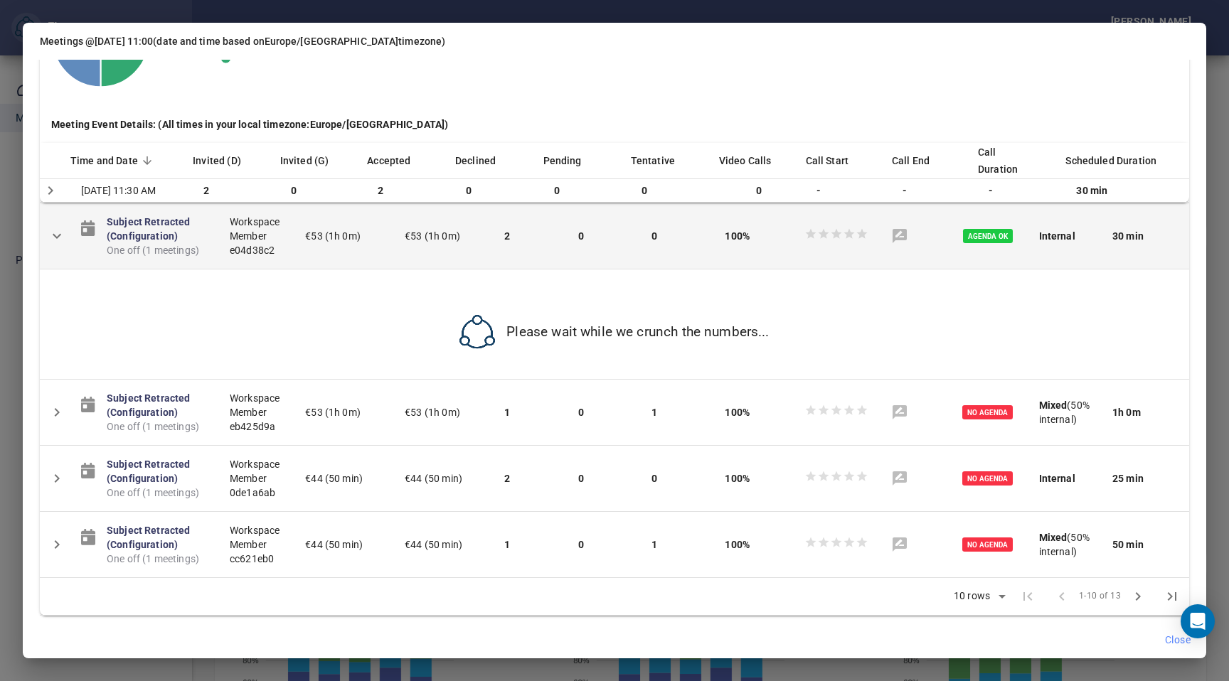
scroll to position [2001, 0]
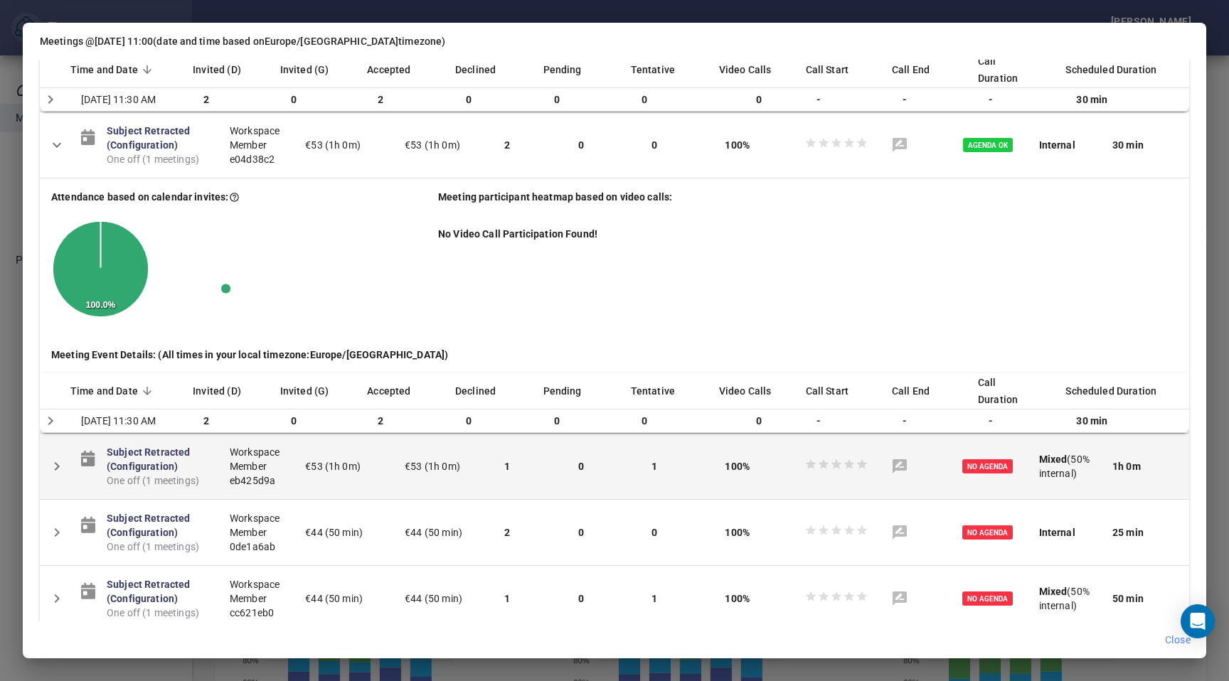
click at [48, 484] on button "Detail panel visibility toggle" at bounding box center [57, 466] width 34 height 34
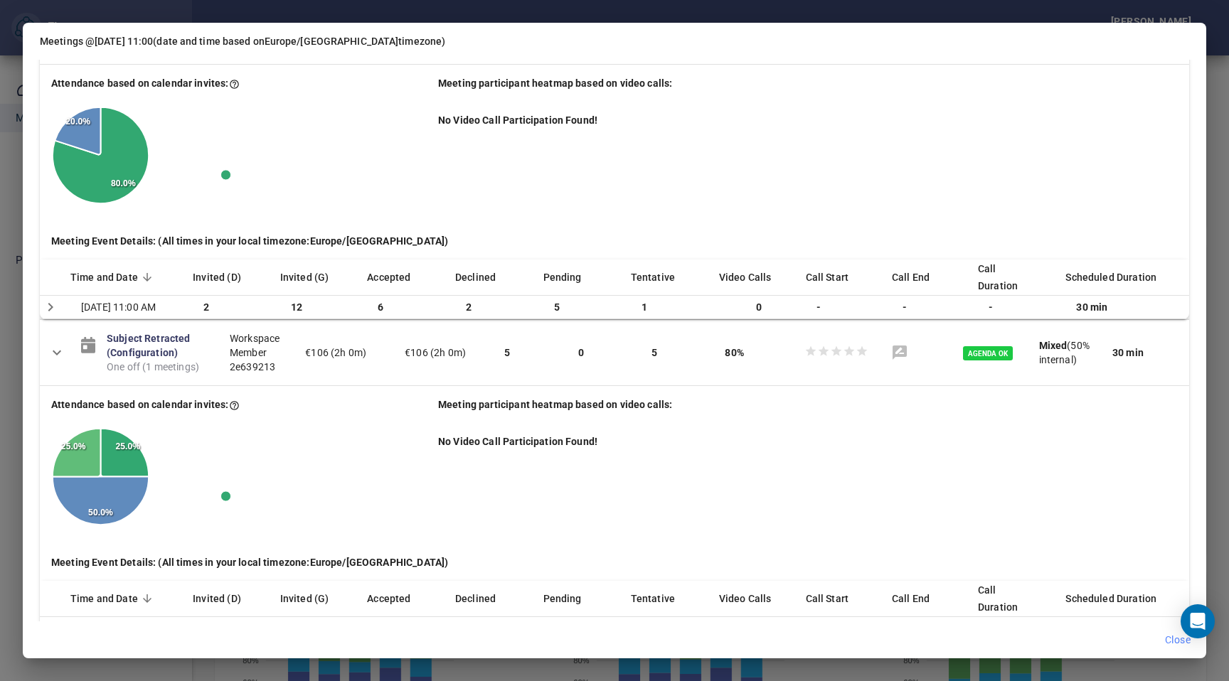
scroll to position [0, 4]
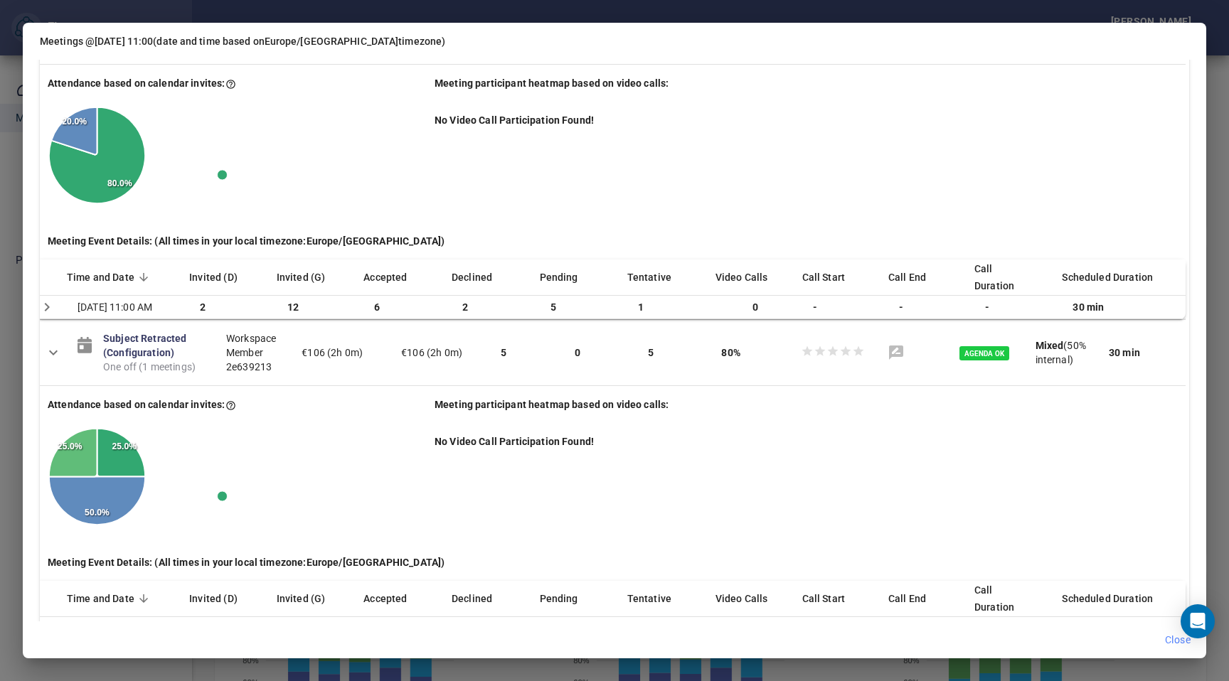
click at [1207, 107] on div "Meetings @ [DATE] 11:00 (date and time based on [GEOGRAPHIC_DATA]/[GEOGRAPHIC_D…" at bounding box center [614, 340] width 1229 height 681
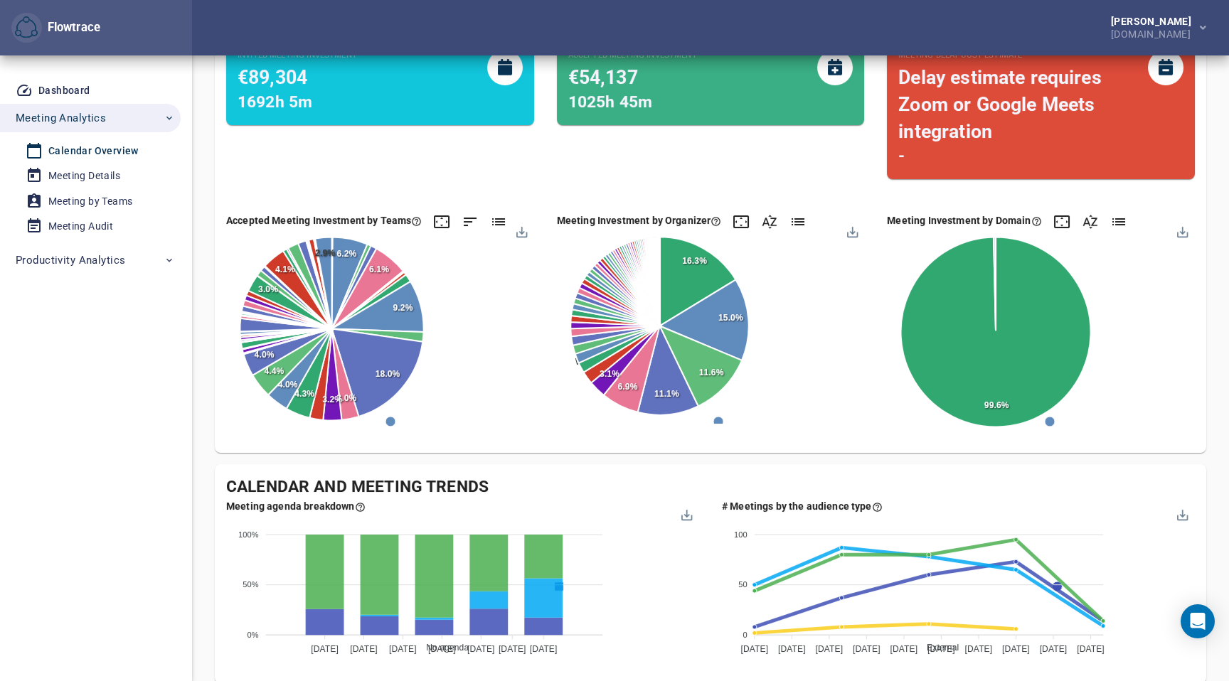
scroll to position [0, 0]
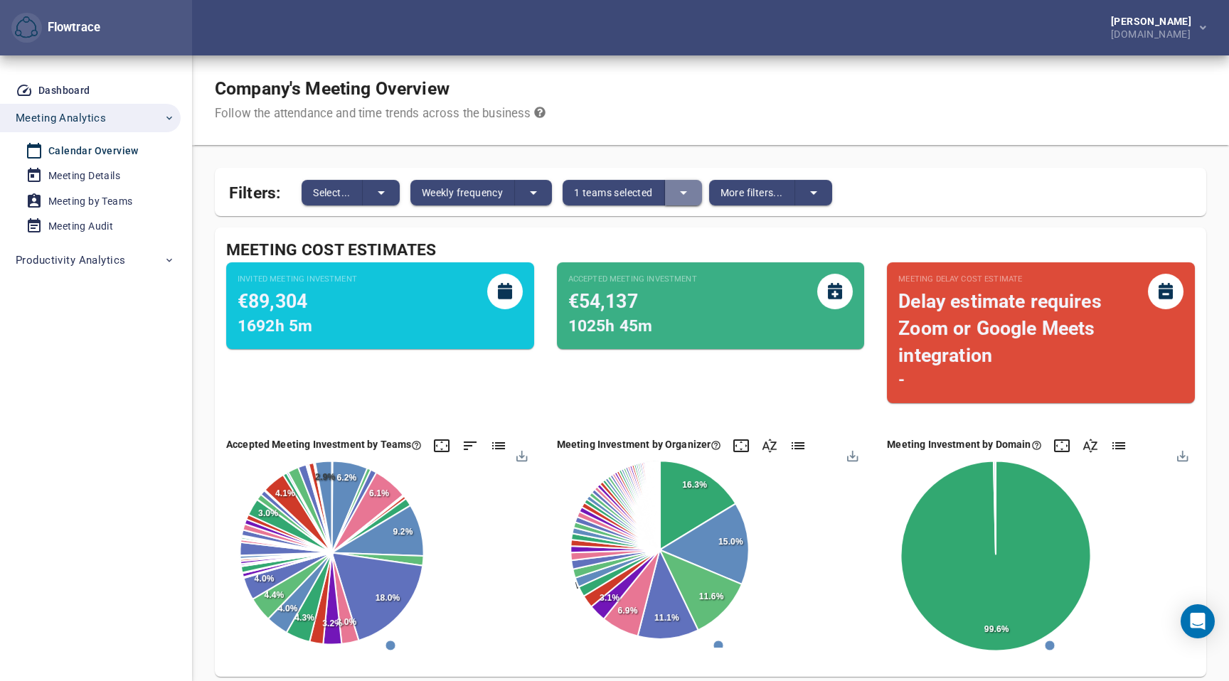
click at [687, 190] on icon "split button" at bounding box center [683, 192] width 17 height 17
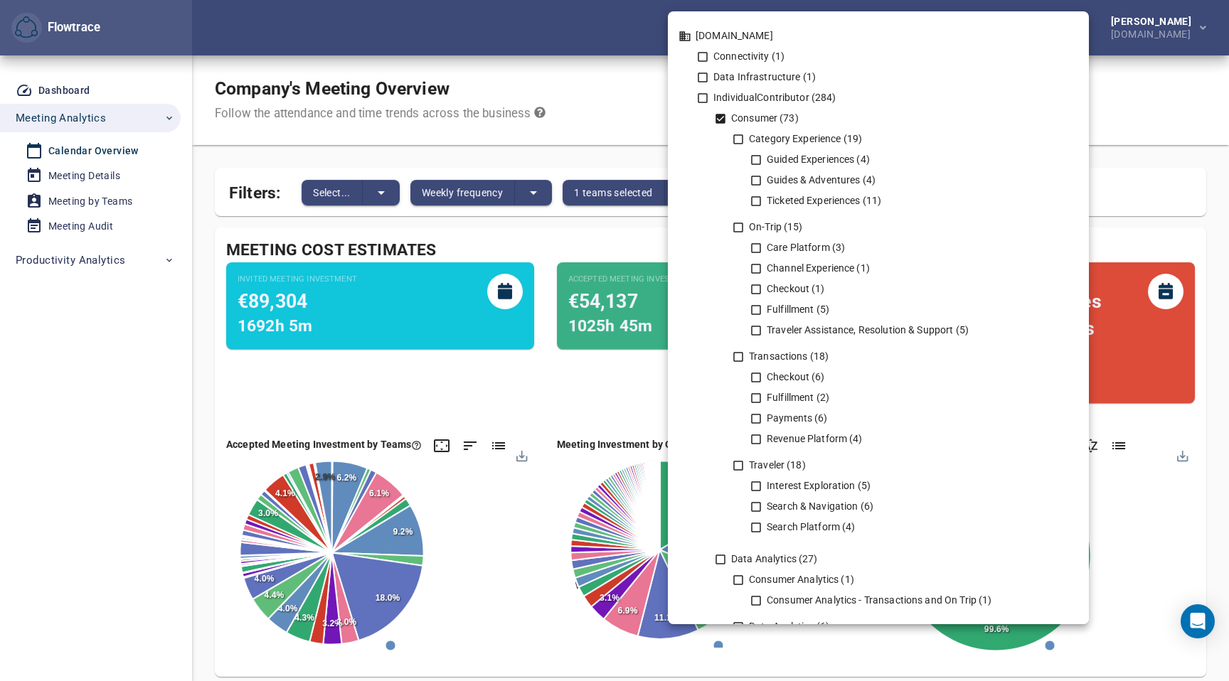
click at [722, 117] on icon at bounding box center [720, 118] width 13 height 13
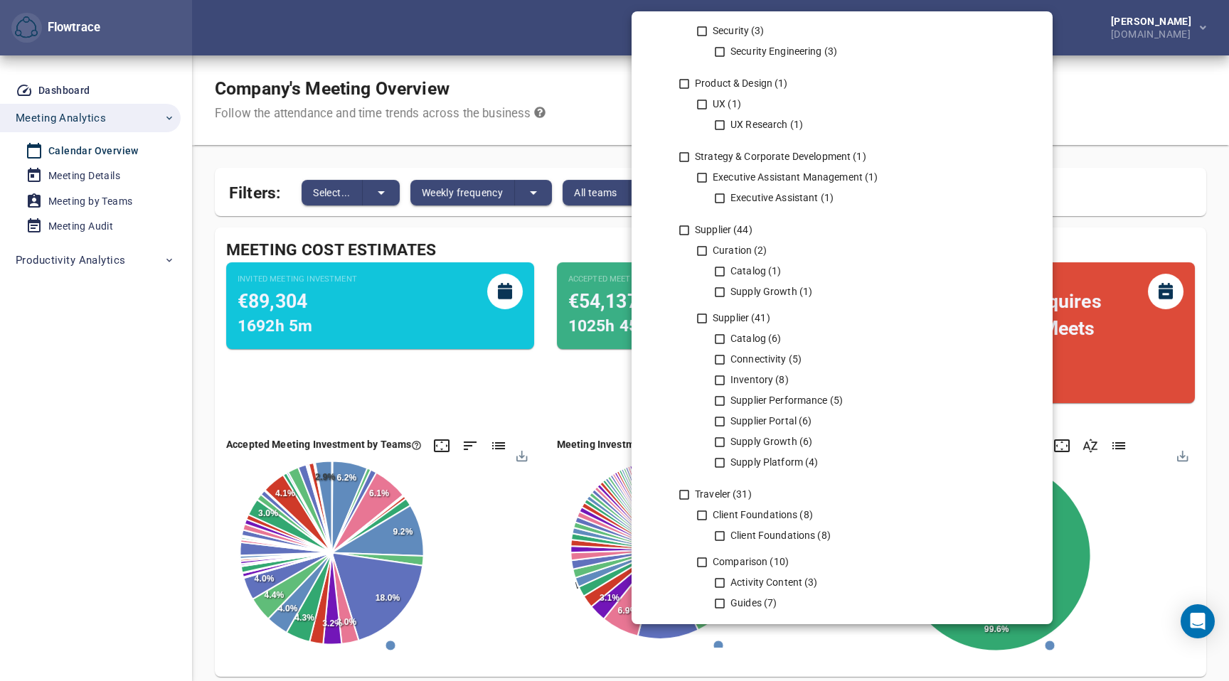
scroll to position [1909, 0]
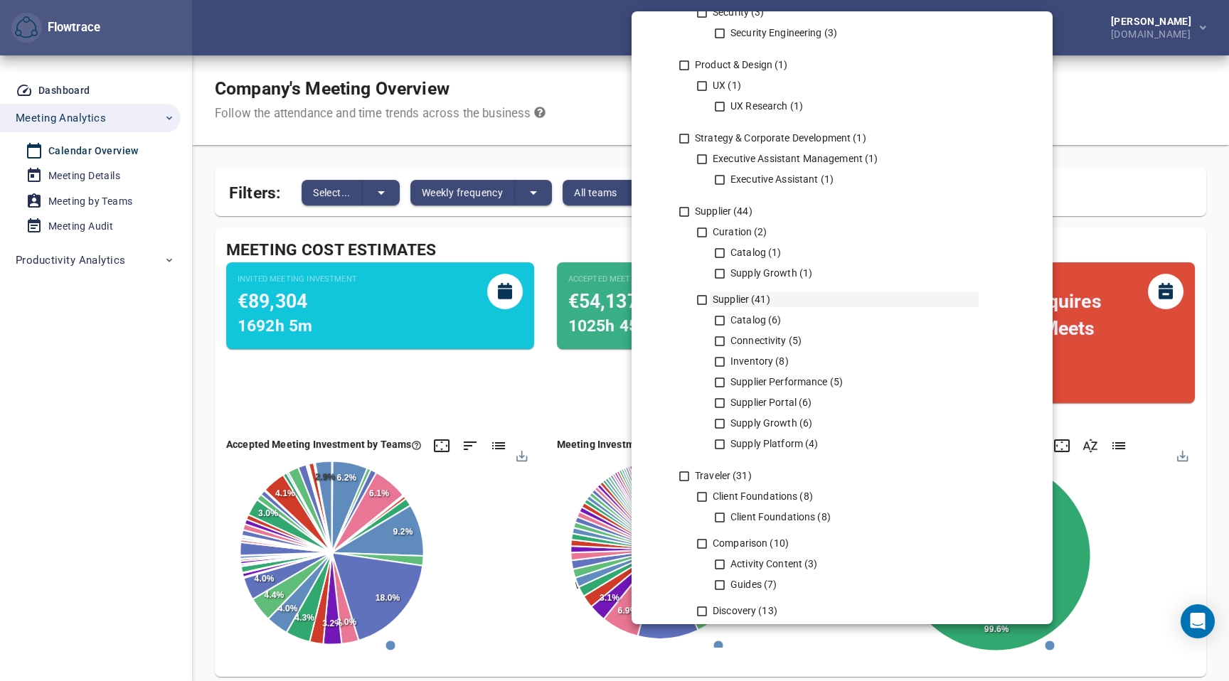
click at [700, 301] on icon at bounding box center [701, 300] width 13 height 13
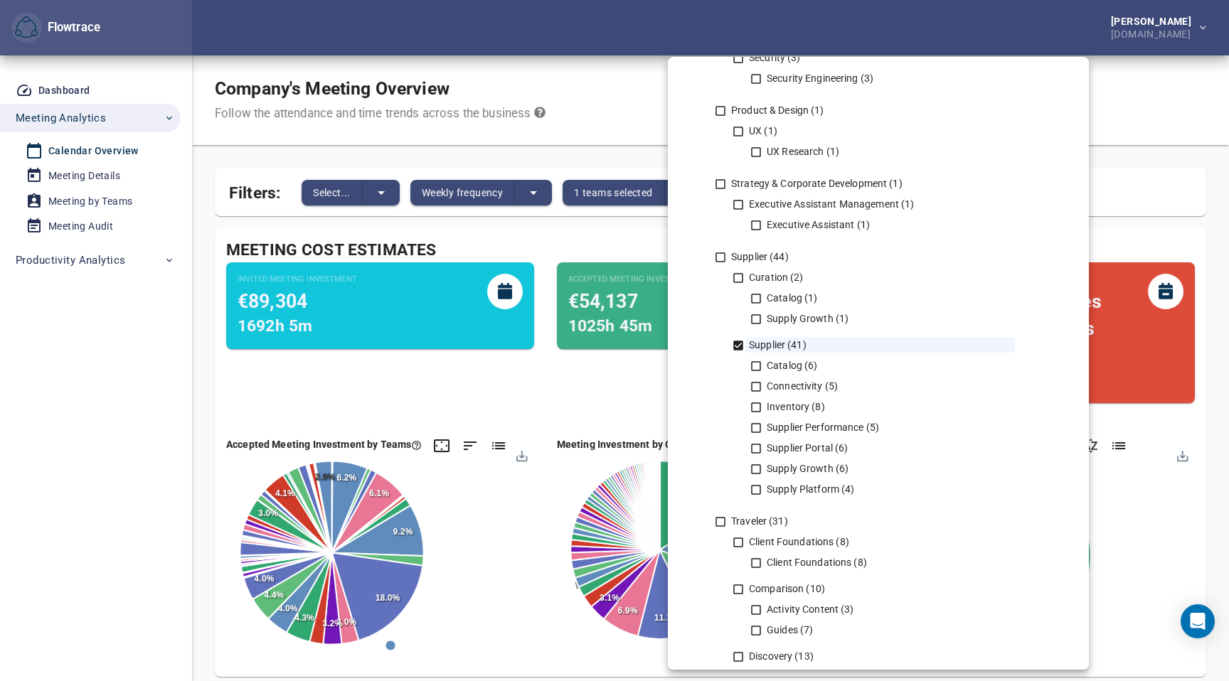
click at [106, 434] on div at bounding box center [614, 340] width 1229 height 681
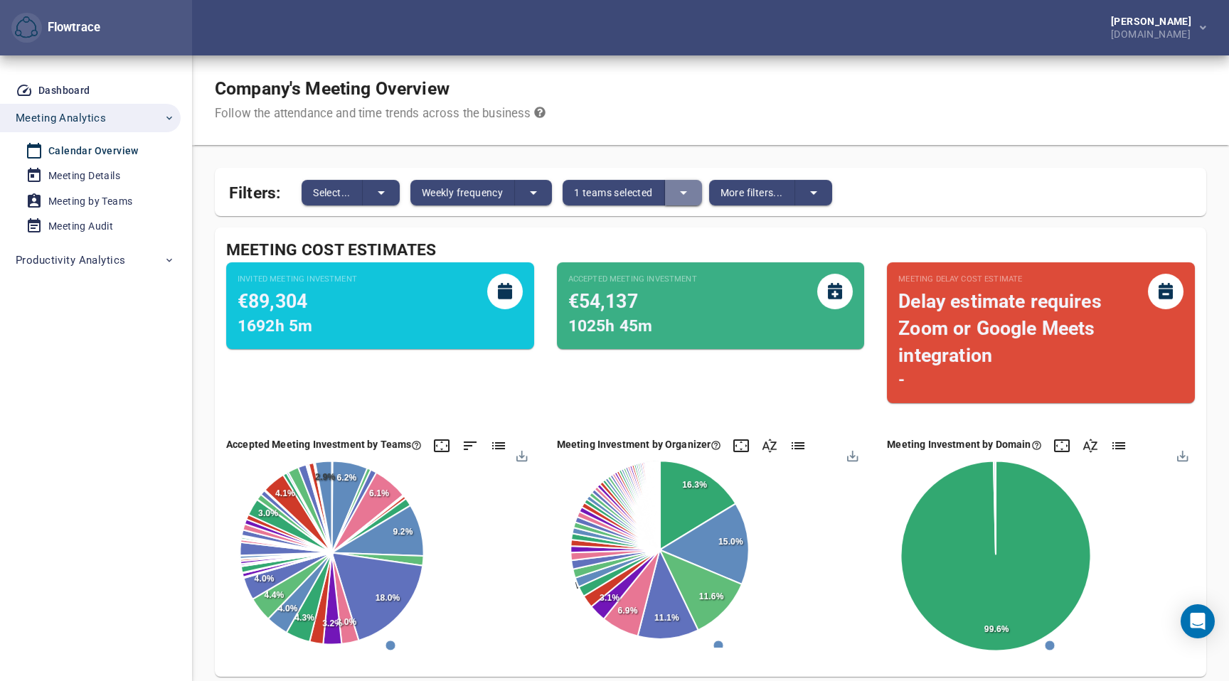
click at [671, 193] on button "split button" at bounding box center [683, 193] width 37 height 26
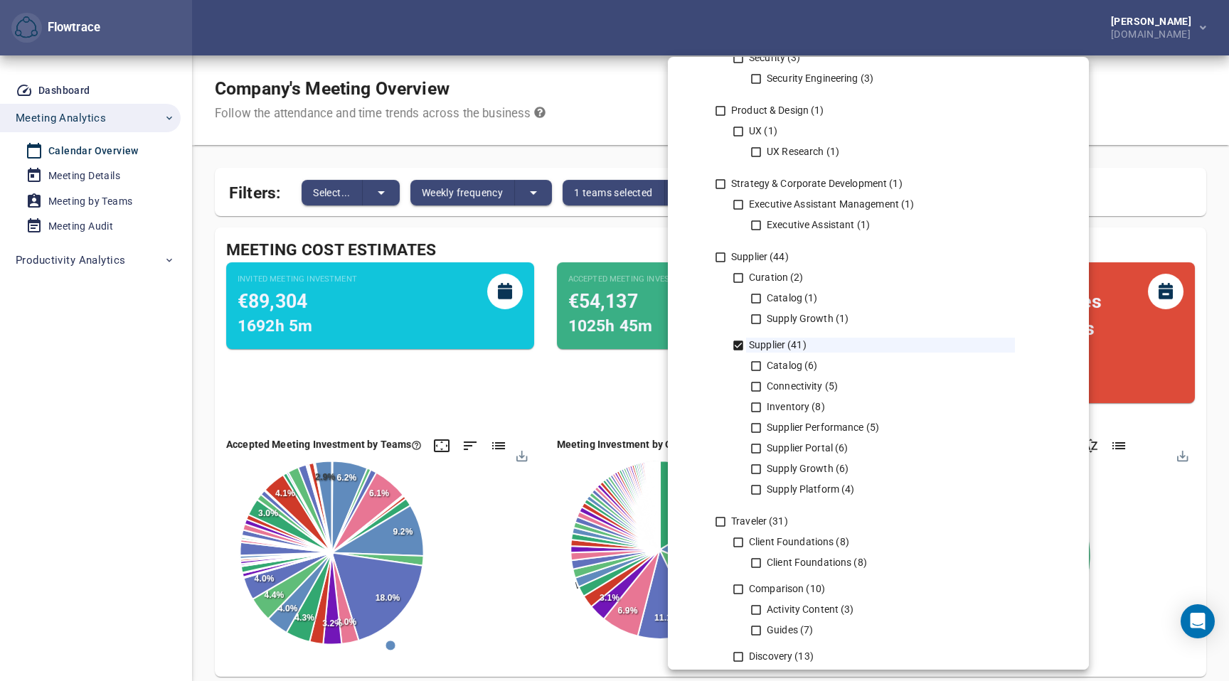
scroll to position [2352, 0]
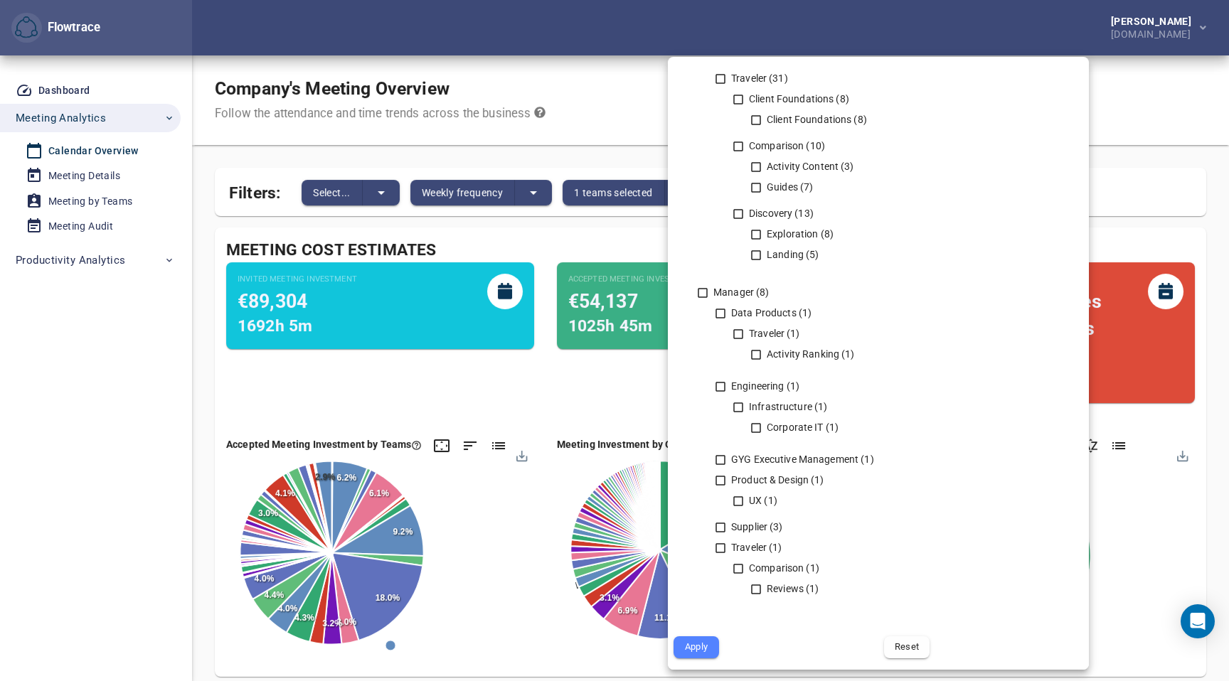
click at [704, 653] on span "Apply" at bounding box center [696, 647] width 26 height 16
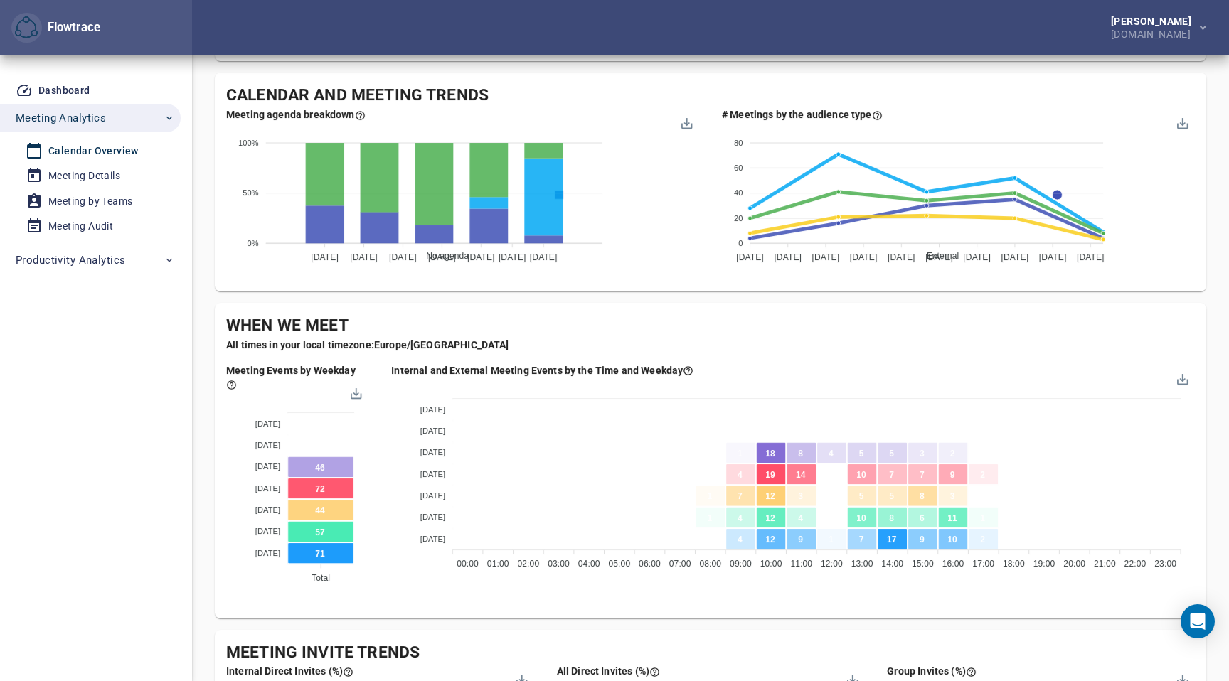
scroll to position [621, 0]
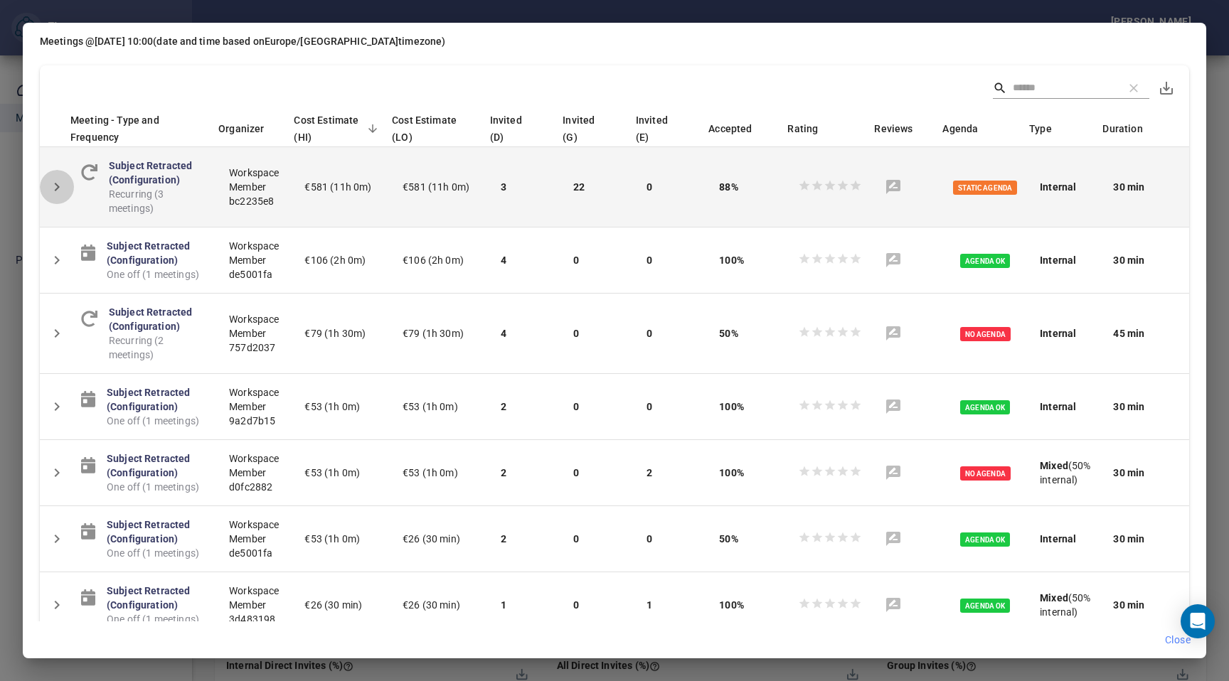
click at [55, 183] on icon "Detail panel visibility toggle" at bounding box center [57, 187] width 5 height 9
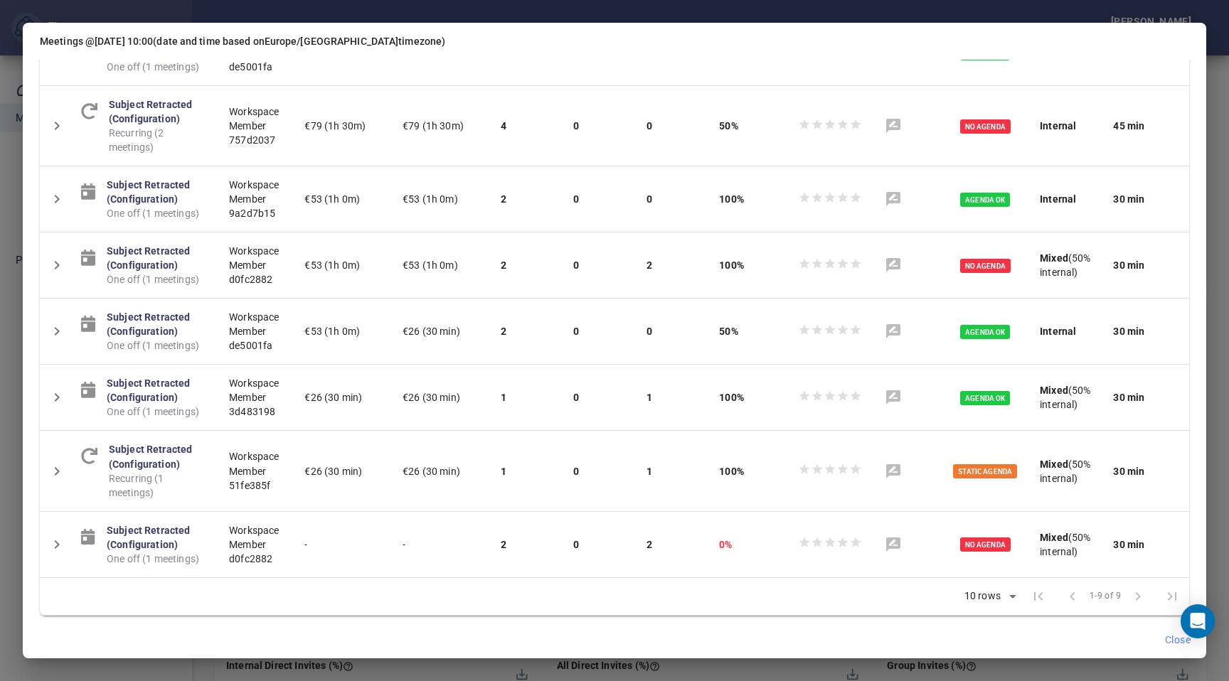
scroll to position [675, 0]
click at [1214, 181] on div "Meetings @ [DATE] 10:00 (date and time based on [GEOGRAPHIC_DATA]/[GEOGRAPHIC_D…" at bounding box center [614, 340] width 1229 height 681
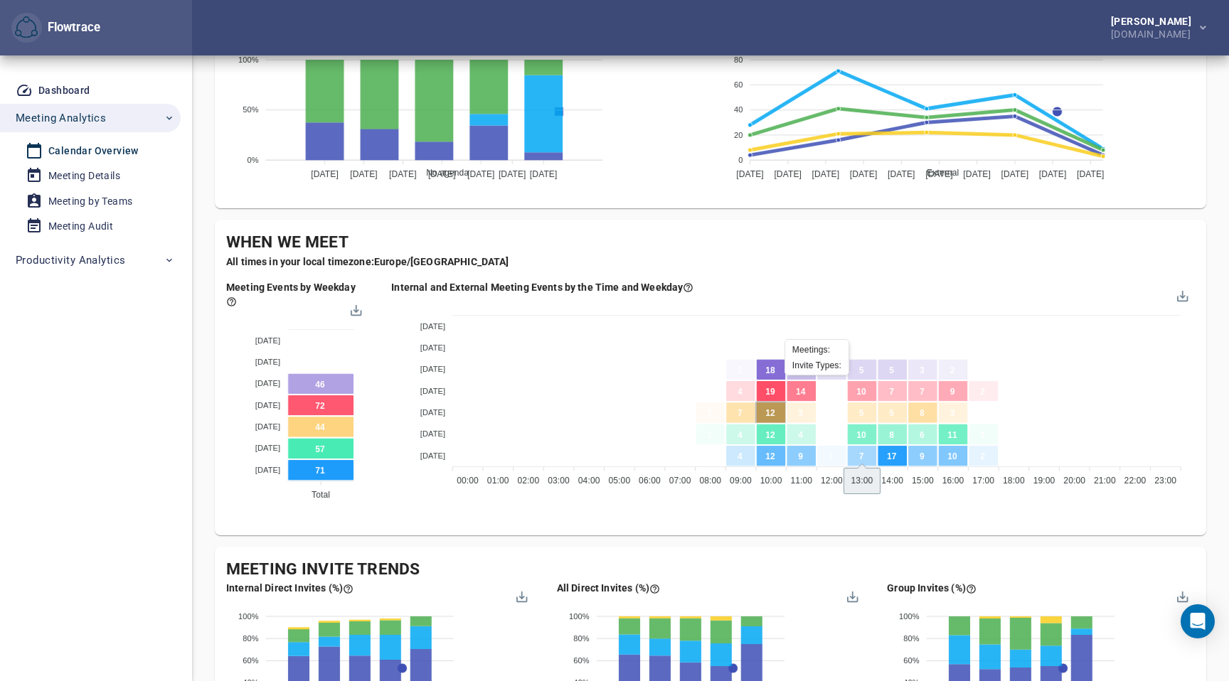
scroll to position [700, 0]
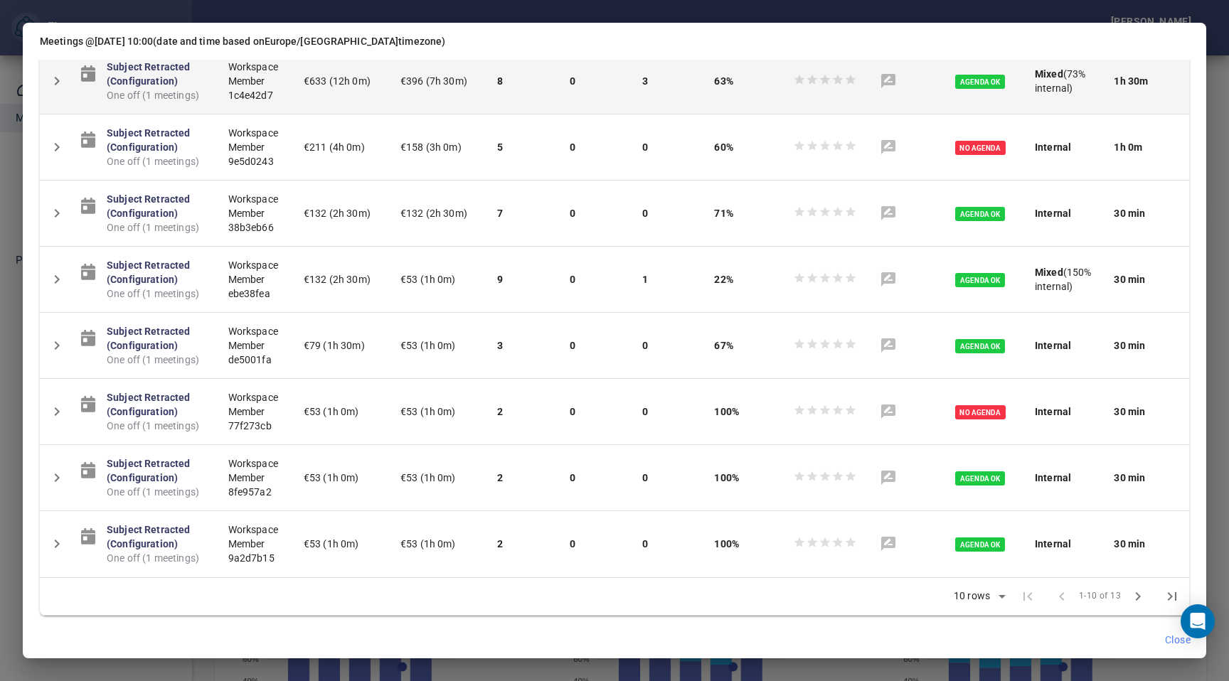
scroll to position [0, 0]
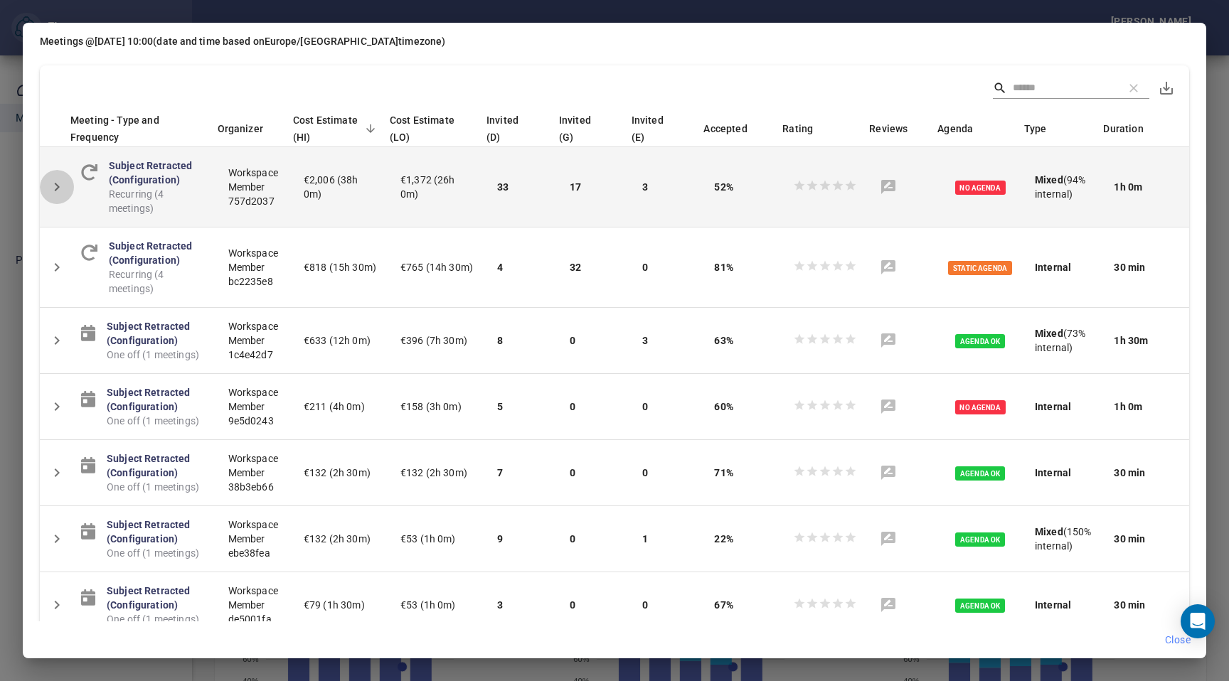
click at [61, 183] on icon "Detail panel visibility toggle" at bounding box center [56, 186] width 17 height 17
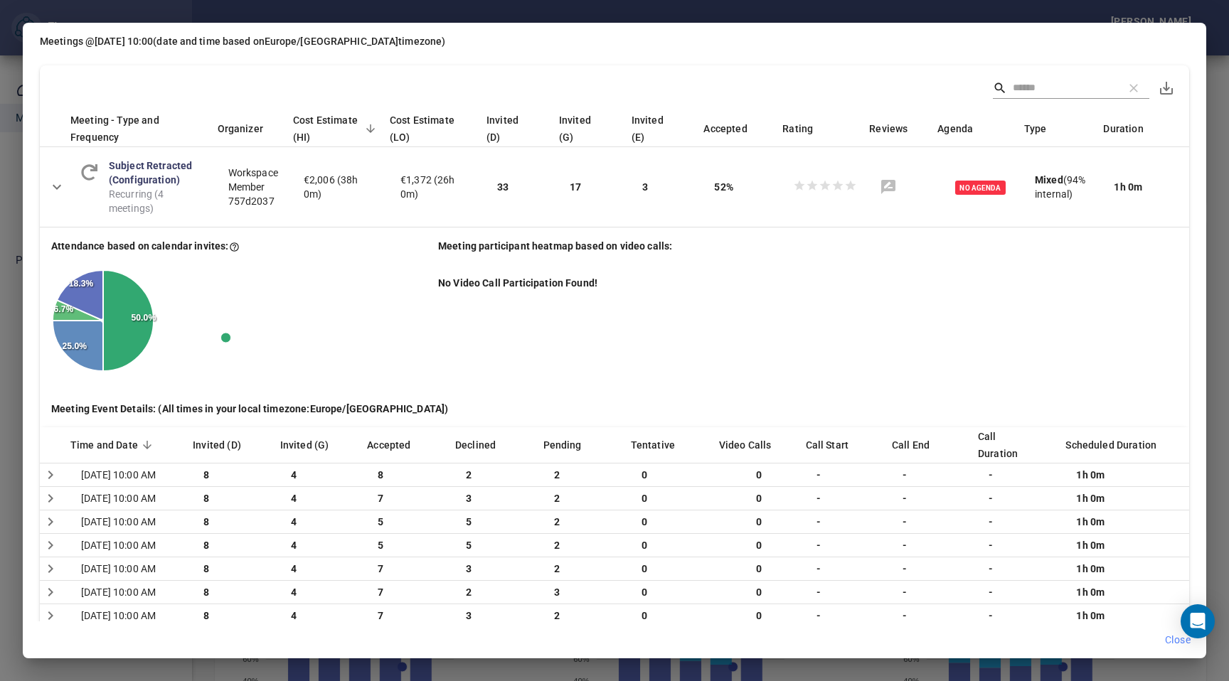
click at [1207, 83] on div "Meetings @ [DATE] 10:00 (date and time based on [GEOGRAPHIC_DATA]/[GEOGRAPHIC_D…" at bounding box center [614, 340] width 1229 height 681
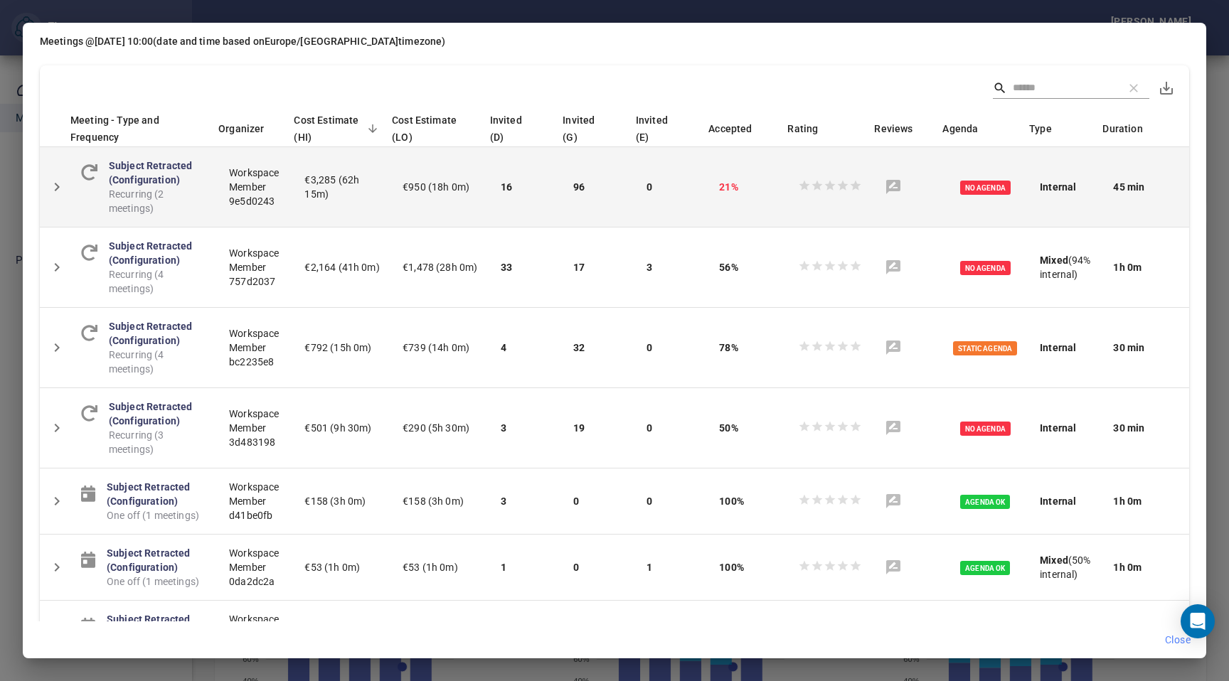
click at [58, 185] on icon "Detail panel visibility toggle" at bounding box center [56, 186] width 17 height 17
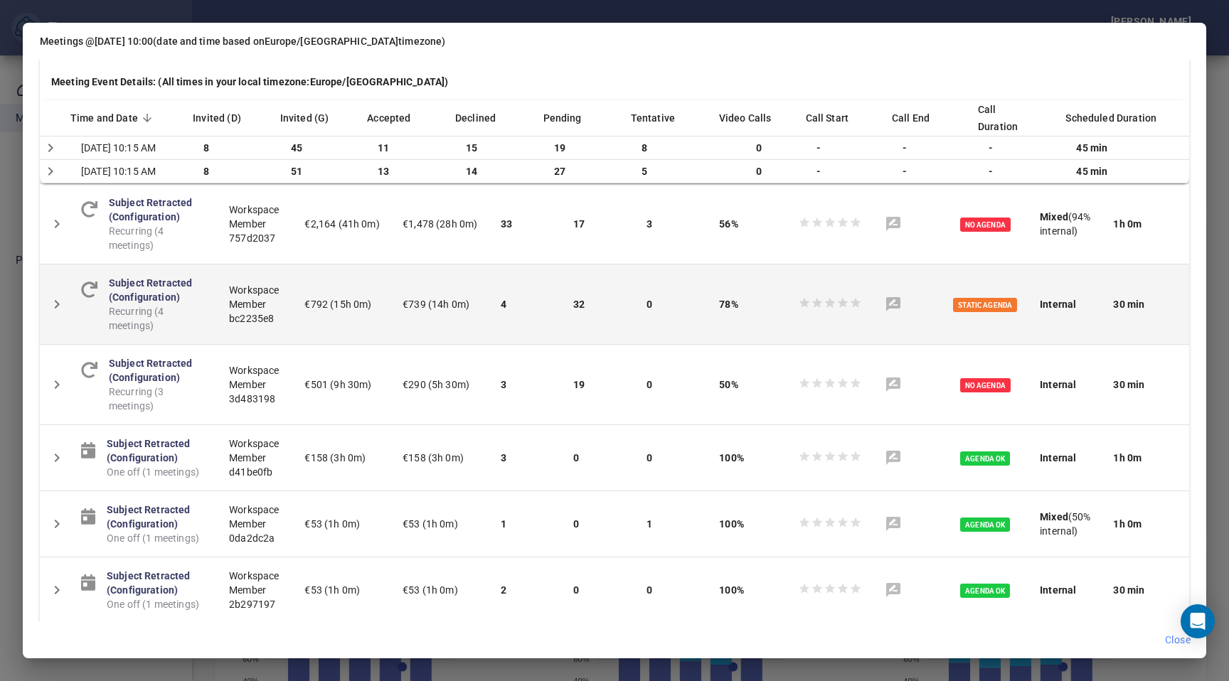
scroll to position [324, 0]
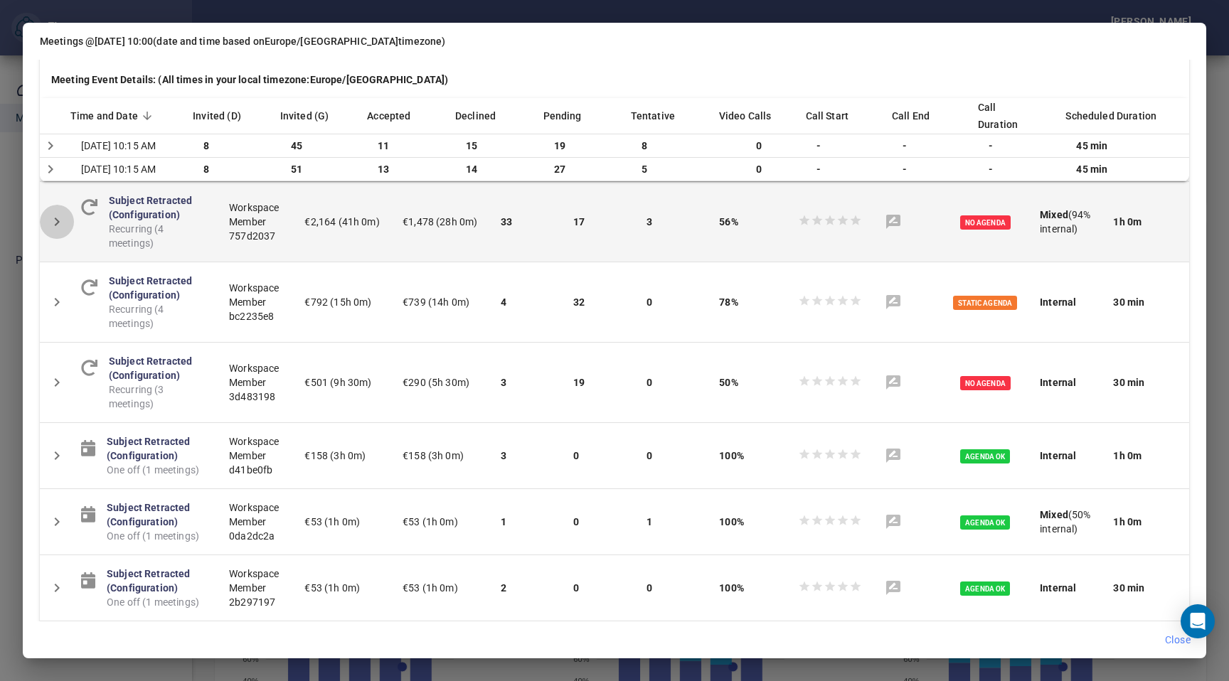
click at [64, 230] on icon "Detail panel visibility toggle" at bounding box center [56, 221] width 17 height 17
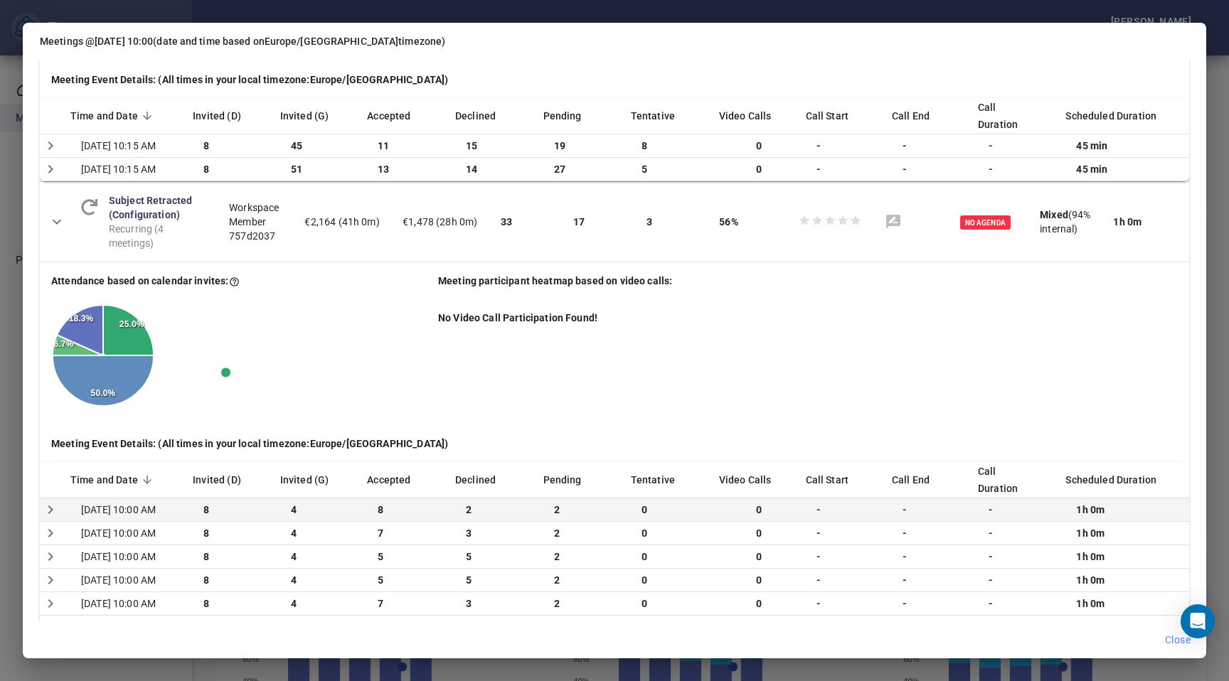
click at [54, 518] on icon "Detail panel visibility toggle" at bounding box center [50, 509] width 17 height 17
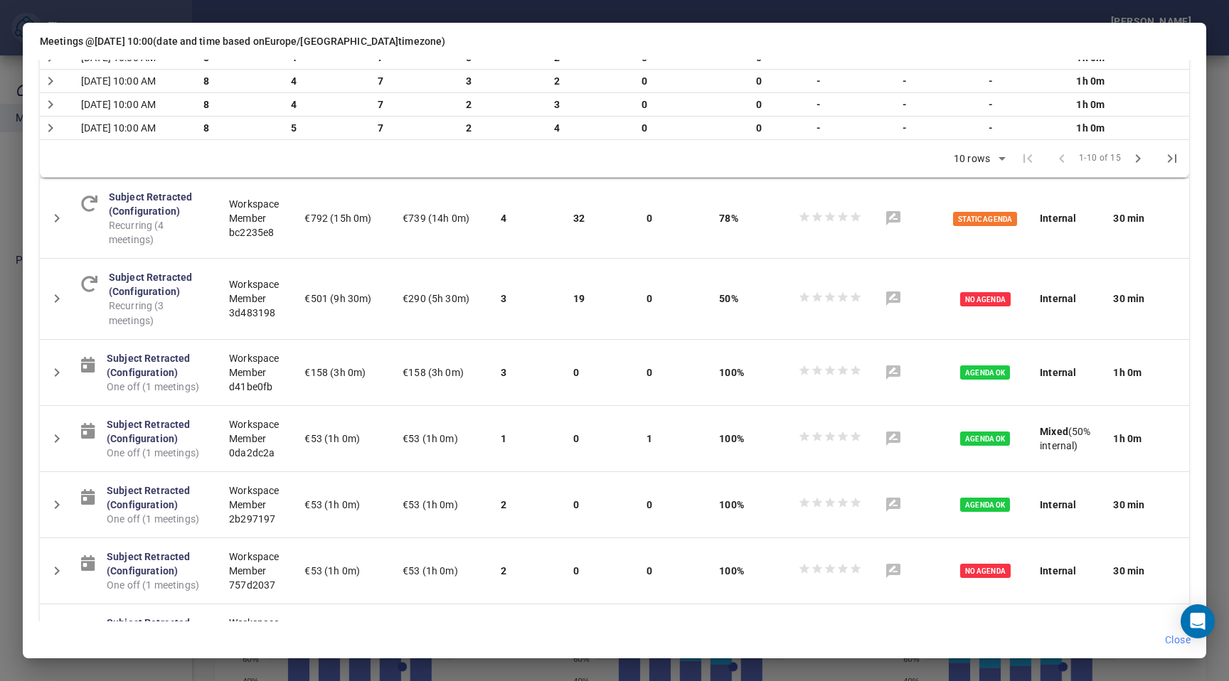
scroll to position [965, 0]
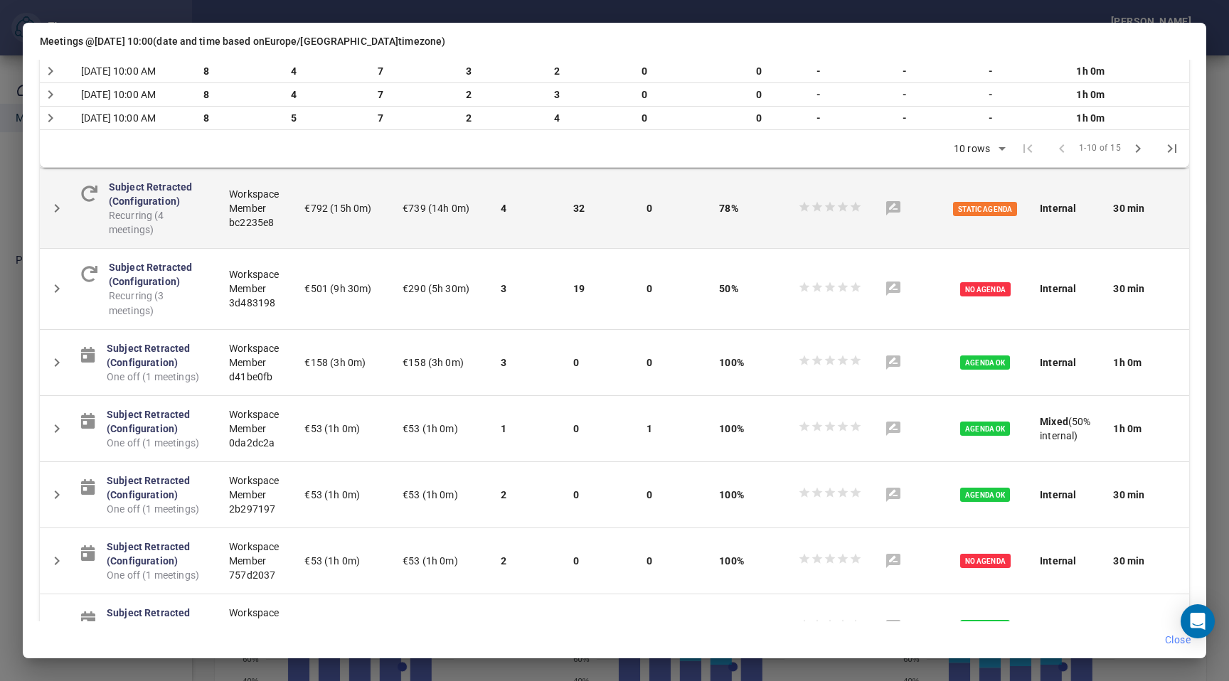
click at [54, 217] on icon "Detail panel visibility toggle" at bounding box center [56, 208] width 17 height 17
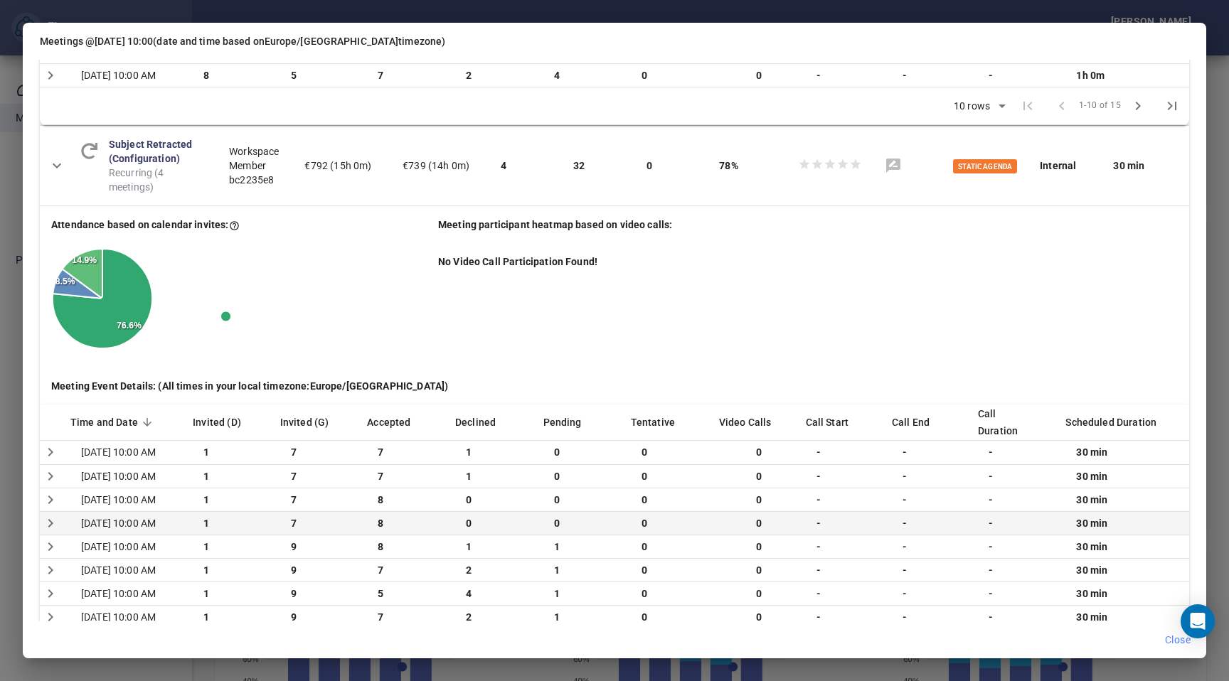
scroll to position [1006, 0]
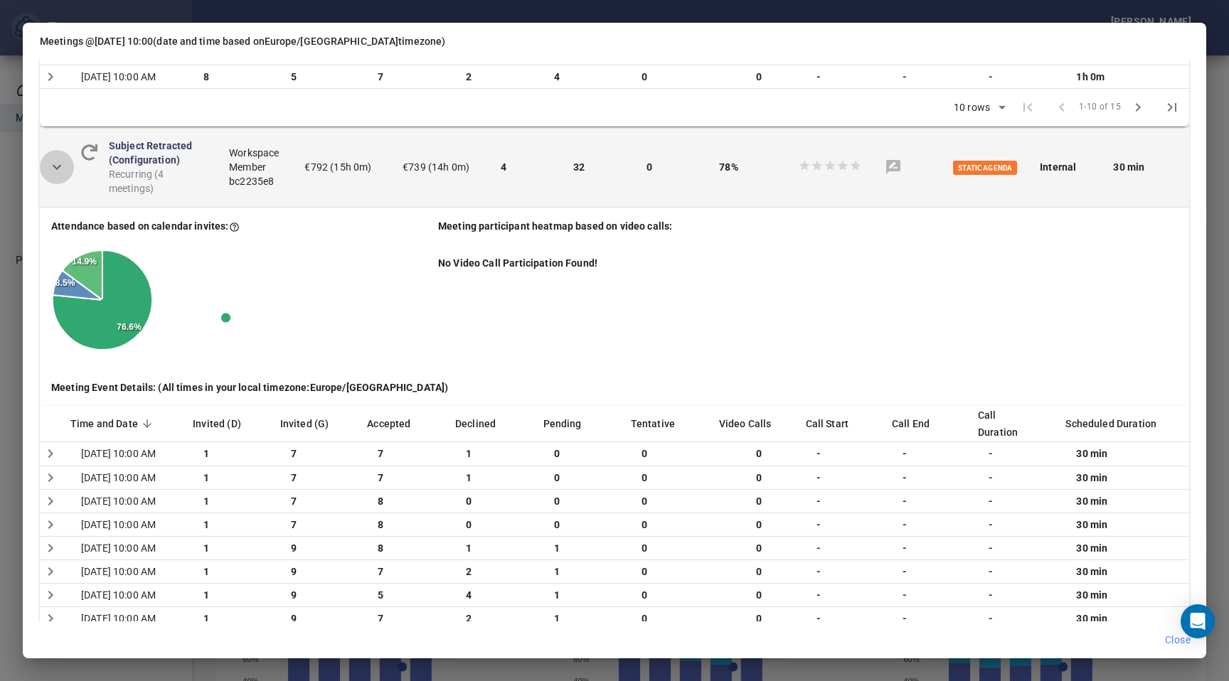
click at [66, 184] on button "Detail panel visibility toggle" at bounding box center [57, 167] width 34 height 34
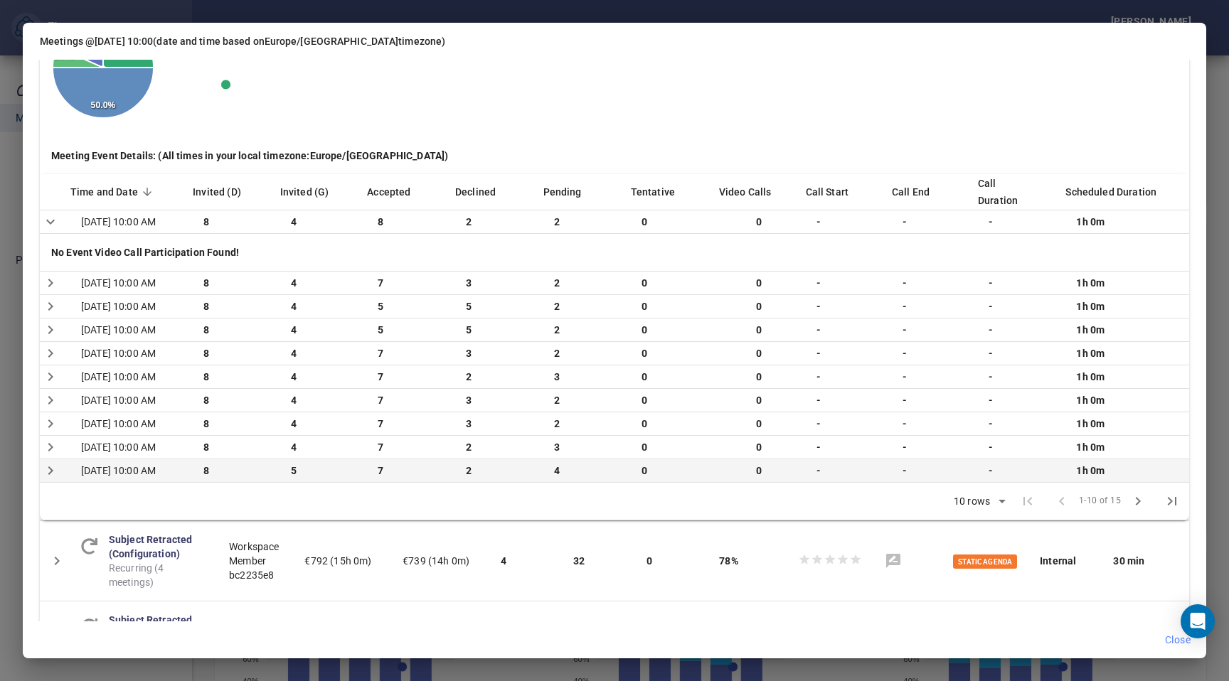
scroll to position [592, 0]
